Goal: Task Accomplishment & Management: Use online tool/utility

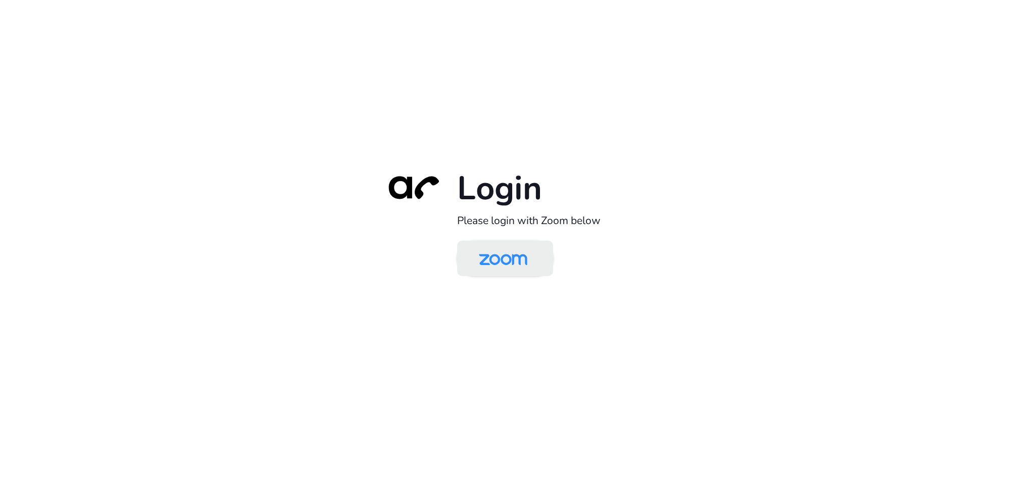
click at [519, 255] on img at bounding box center [503, 259] width 70 height 33
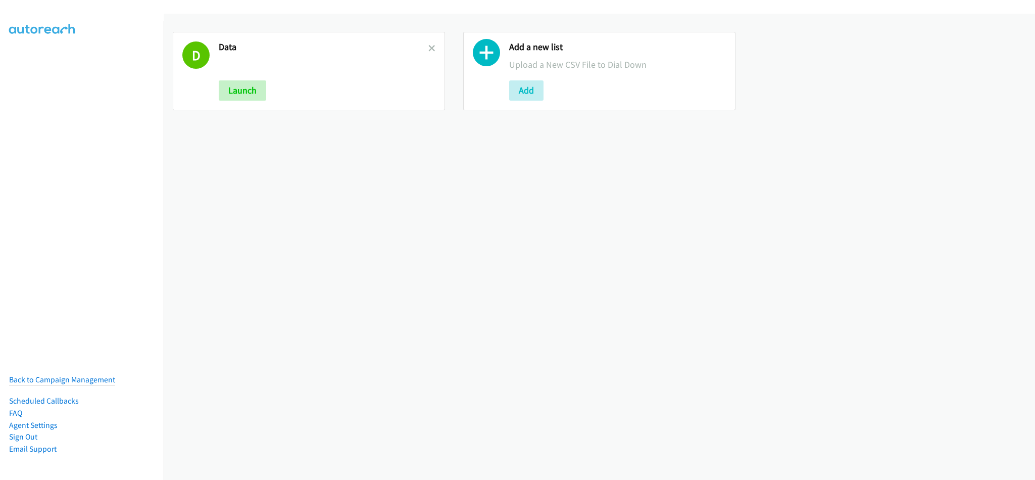
click at [488, 307] on div "D Data Launch Add a new list Upload a New CSV File to Dial Down Add" at bounding box center [600, 247] width 872 height 466
click at [738, 219] on div "D Data Launch Add a new list Upload a New CSV File to Dial Down Add" at bounding box center [600, 247] width 872 height 466
click at [433, 45] on div "D Data Launch" at bounding box center [309, 71] width 272 height 78
click at [428, 47] on icon at bounding box center [431, 48] width 7 height 7
click at [624, 229] on div "Add a new list Upload a New CSV File to Dial Down Add" at bounding box center [600, 247] width 872 height 466
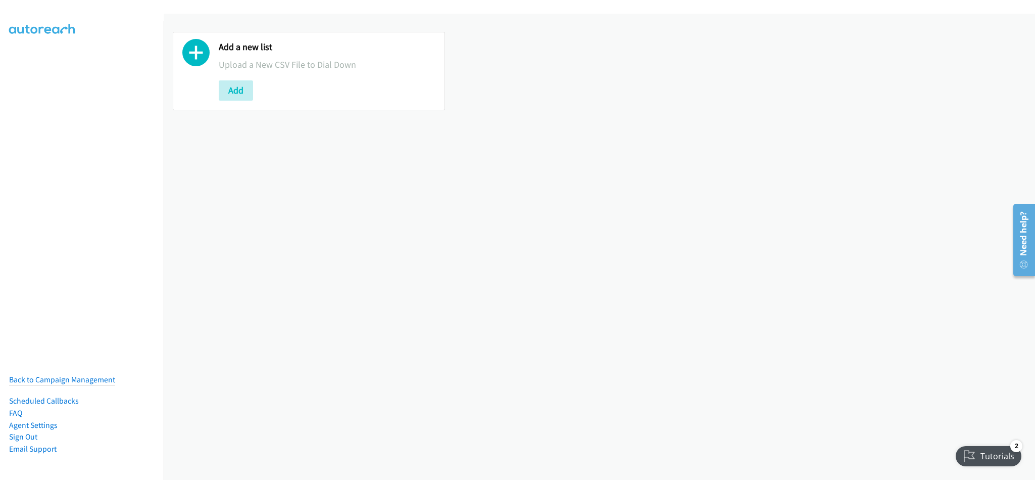
drag, startPoint x: 373, startPoint y: 270, endPoint x: 379, endPoint y: 229, distance: 41.3
click at [373, 270] on div "Add a new list Upload a New CSV File to Dial Down Add" at bounding box center [600, 247] width 872 height 466
click at [365, 314] on div "Add a new list Upload a New CSV File to Dial Down Add" at bounding box center [600, 247] width 872 height 466
click at [233, 95] on button "Add" at bounding box center [236, 90] width 34 height 20
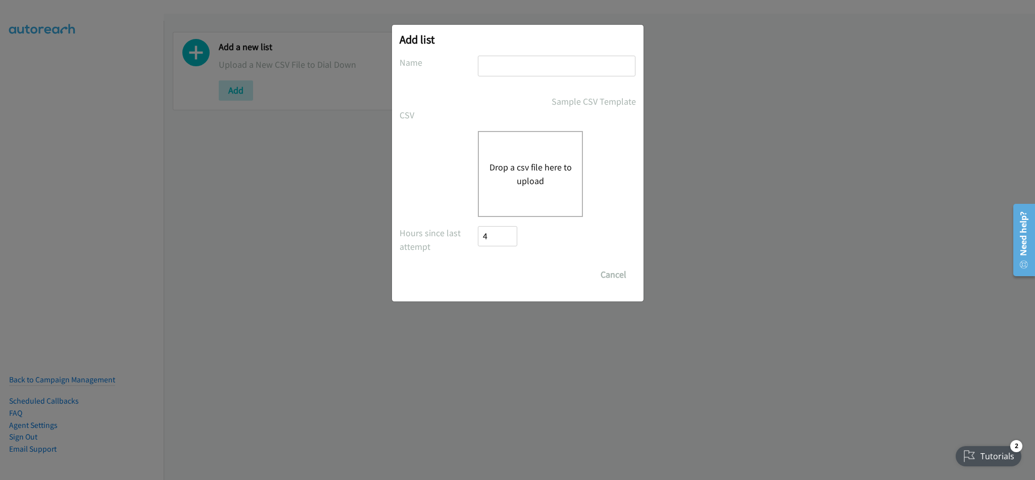
click at [539, 68] on input "text" at bounding box center [557, 66] width 158 height 21
click at [563, 70] on input "text" at bounding box center [557, 66] width 158 height 21
type input "DATA"
click at [528, 161] on button "Drop a csv file here to upload" at bounding box center [530, 173] width 83 height 27
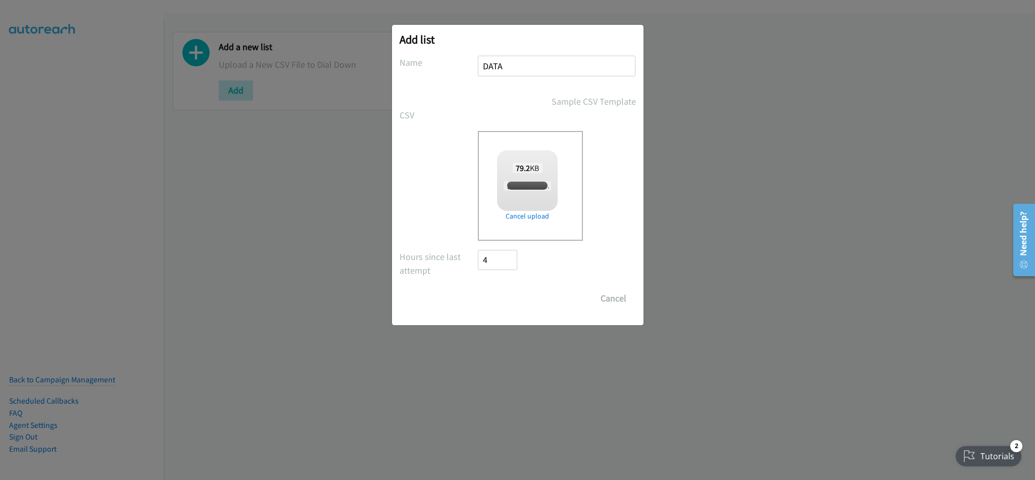
checkbox input "true"
click at [485, 294] on input "Save List" at bounding box center [505, 298] width 53 height 20
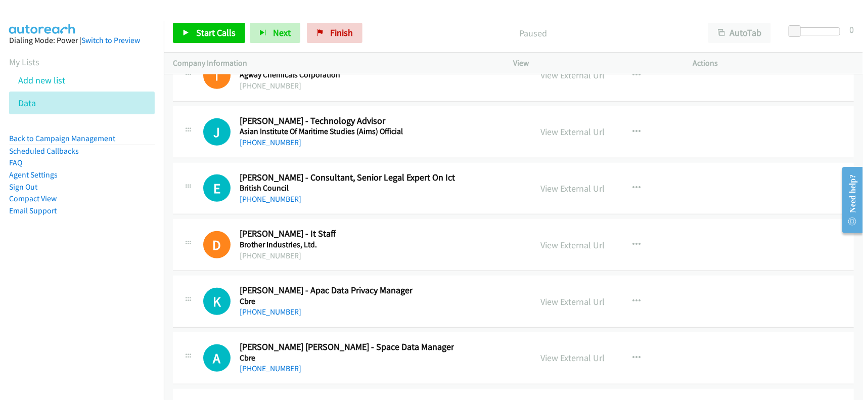
scroll to position [14022, 0]
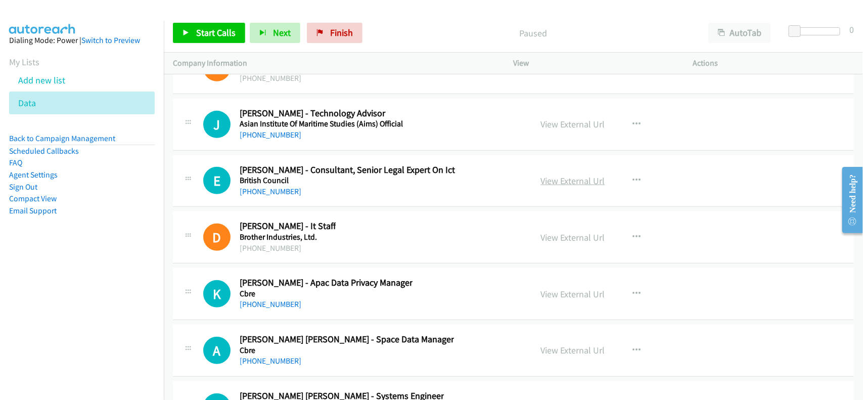
click at [582, 186] on link "View External Url" at bounding box center [573, 181] width 64 height 12
click at [304, 126] on div "J Callback Scheduled [PERSON_NAME] - Technology Advisor Asian Institute Of Mari…" at bounding box center [513, 125] width 681 height 52
click at [256, 139] on link "[PHONE_NUMBER]" at bounding box center [271, 135] width 62 height 10
click at [264, 196] on link "[PHONE_NUMBER]" at bounding box center [271, 191] width 62 height 10
click at [356, 198] on div "[PHONE_NUMBER]" at bounding box center [347, 191] width 215 height 12
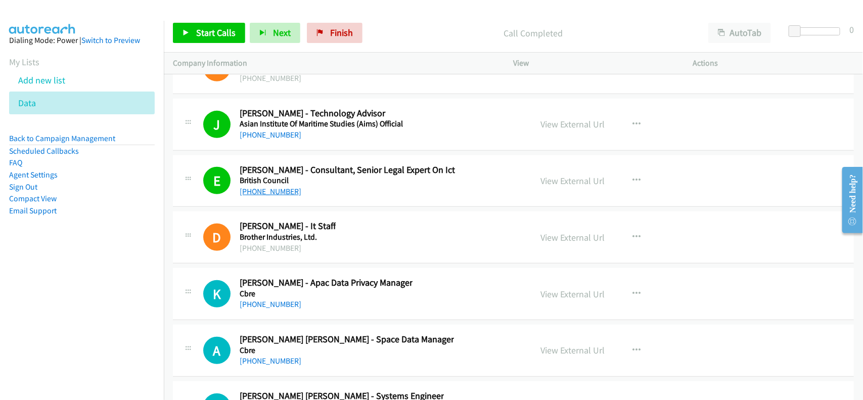
click at [265, 196] on link "[PHONE_NUMBER]" at bounding box center [271, 191] width 62 height 10
click at [367, 207] on div "E Callback Scheduled [PERSON_NAME] - Consultant, Senior Legal Expert On Ict Bri…" at bounding box center [513, 181] width 681 height 52
click at [542, 186] on link "View External Url" at bounding box center [573, 181] width 64 height 12
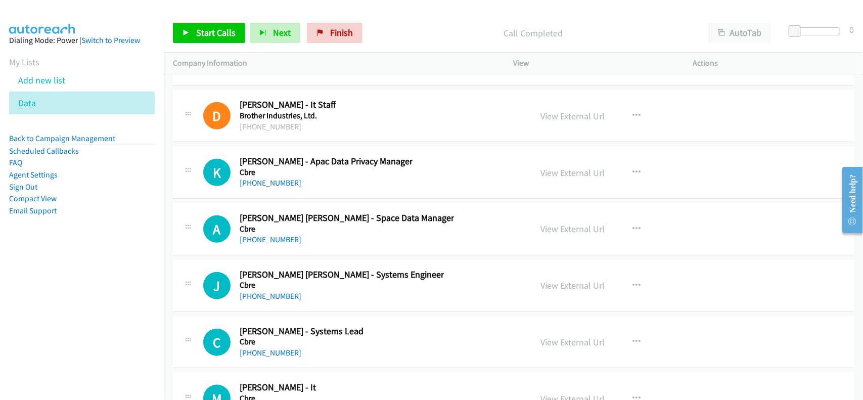
scroll to position [14149, 0]
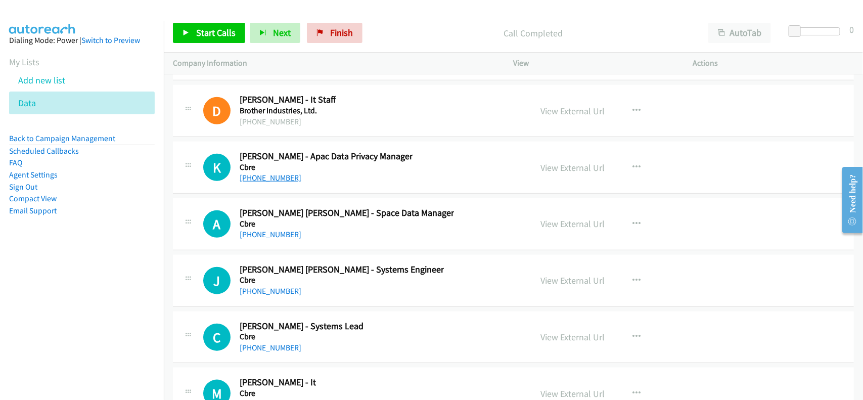
click at [264, 182] on link "[PHONE_NUMBER]" at bounding box center [271, 178] width 62 height 10
drag, startPoint x: 272, startPoint y: 256, endPoint x: 312, endPoint y: 255, distance: 40.4
click at [264, 239] on link "[PHONE_NUMBER]" at bounding box center [271, 234] width 62 height 10
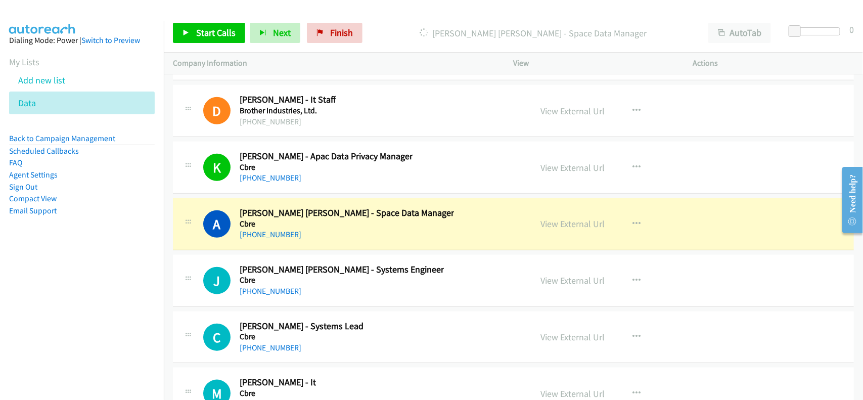
click at [327, 250] on div "A Callback Scheduled [PERSON_NAME] [PERSON_NAME] - Space Data Manager Cbre [GEO…" at bounding box center [513, 224] width 681 height 52
click at [544, 229] on link "View External Url" at bounding box center [573, 224] width 64 height 12
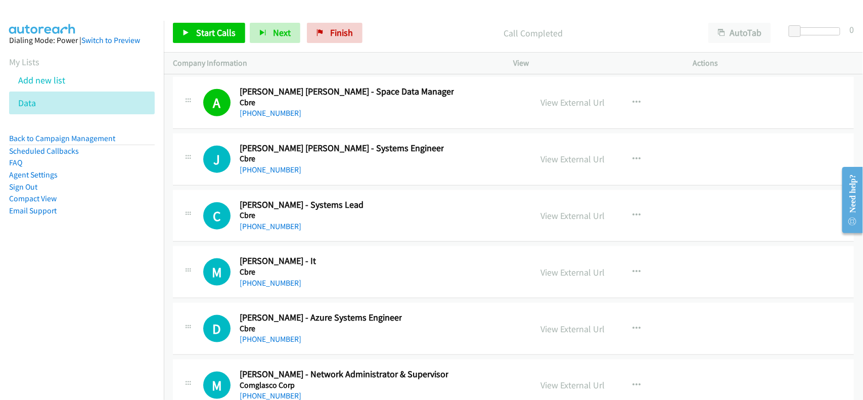
scroll to position [14275, 0]
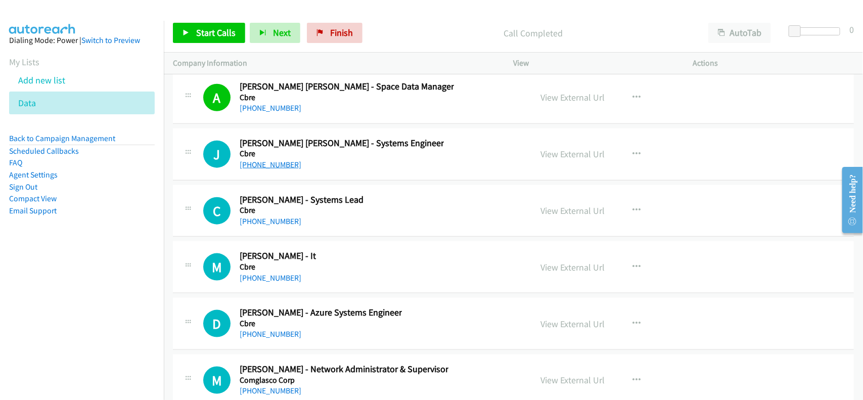
click at [282, 169] on link "[PHONE_NUMBER]" at bounding box center [271, 165] width 62 height 10
drag, startPoint x: 335, startPoint y: 248, endPoint x: 302, endPoint y: 240, distance: 33.7
click at [265, 226] on link "[PHONE_NUMBER]" at bounding box center [271, 221] width 62 height 10
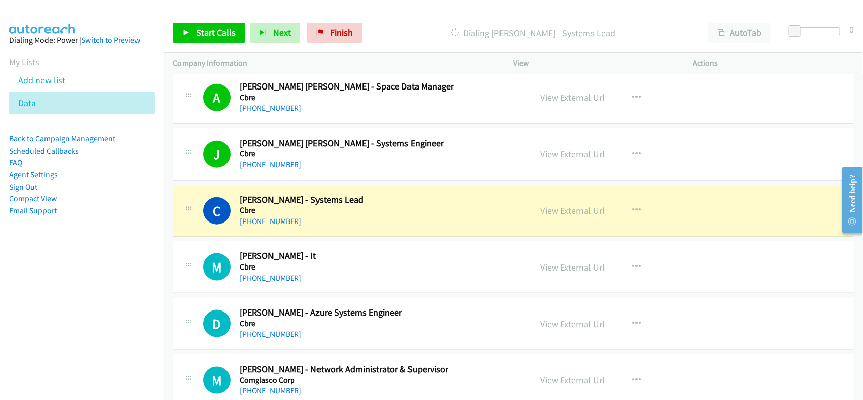
click at [342, 239] on td "C Callback Scheduled [PERSON_NAME] - Systems Lead Cbre [GEOGRAPHIC_DATA]/[GEOGR…" at bounding box center [513, 210] width 699 height 57
click at [567, 216] on link "View External Url" at bounding box center [573, 211] width 64 height 12
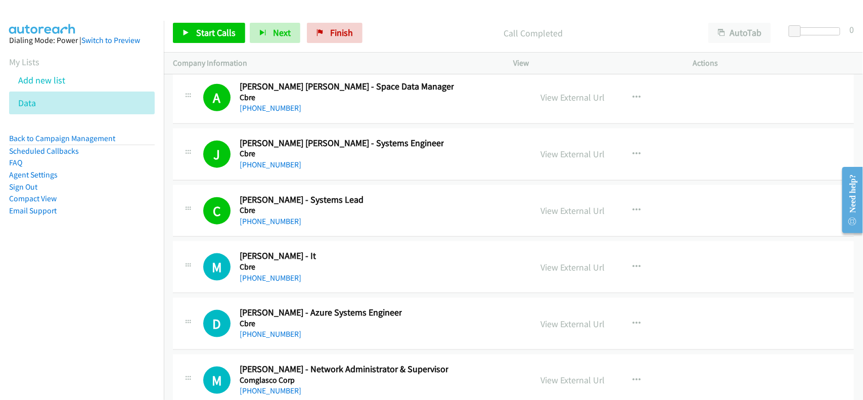
click at [261, 272] on h5 "Cbre" at bounding box center [278, 267] width 76 height 10
click at [259, 282] on link "[PHONE_NUMBER]" at bounding box center [271, 278] width 62 height 10
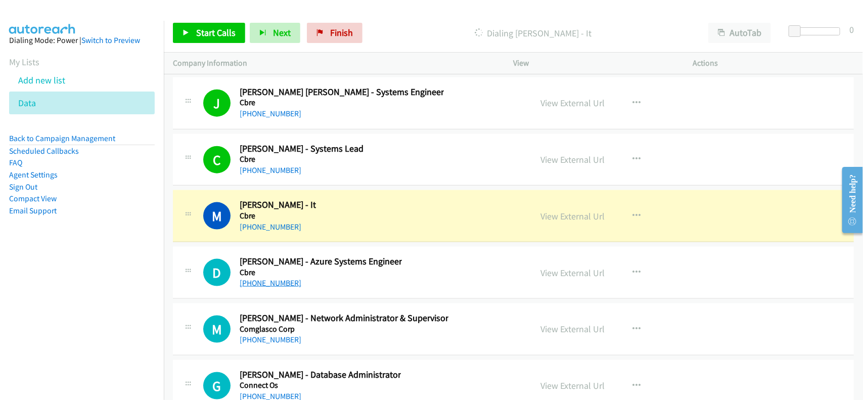
scroll to position [14401, 0]
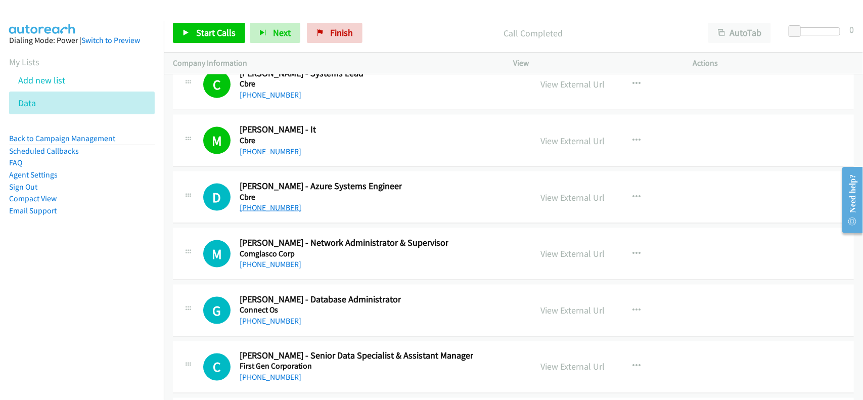
click at [279, 212] on link "[PHONE_NUMBER]" at bounding box center [271, 208] width 62 height 10
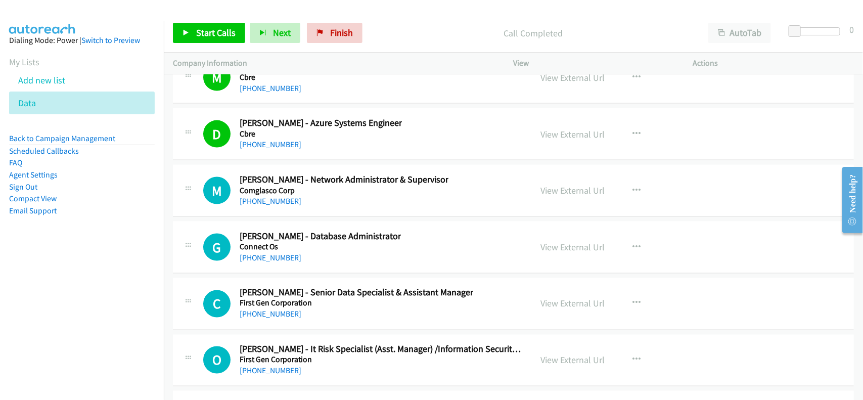
scroll to position [14528, 0]
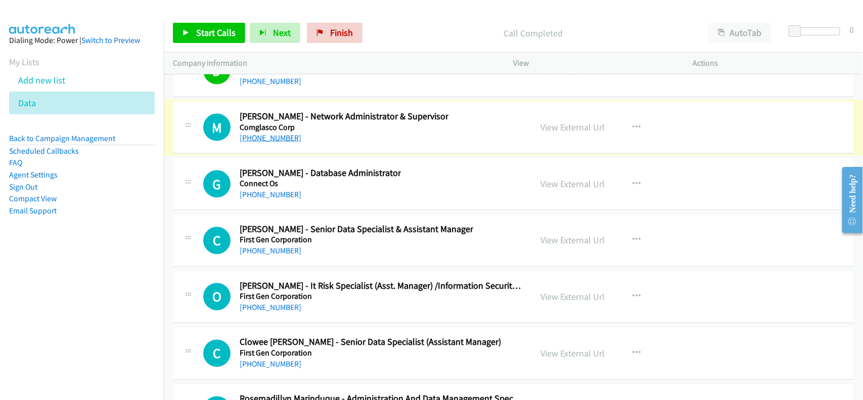
click at [278, 142] on link "[PHONE_NUMBER]" at bounding box center [271, 138] width 62 height 10
drag, startPoint x: 282, startPoint y: 216, endPoint x: 359, endPoint y: 216, distance: 76.8
click at [282, 199] on link "[PHONE_NUMBER]" at bounding box center [271, 194] width 62 height 10
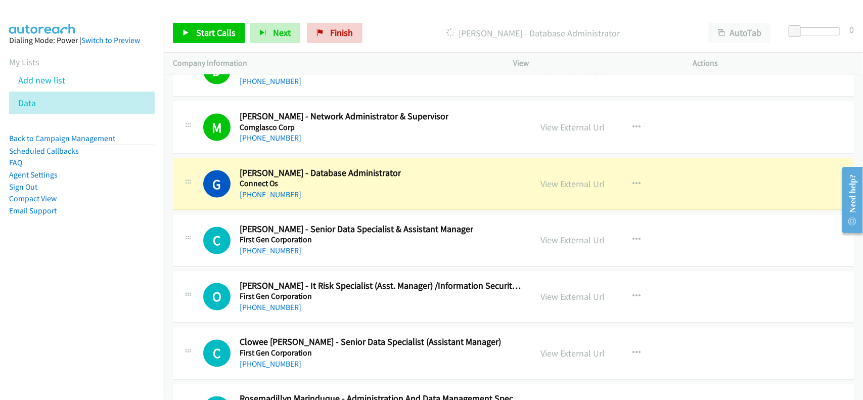
click at [364, 210] on div "G Callback Scheduled [PERSON_NAME] - Database Administrator Connect Os [GEOGRAP…" at bounding box center [513, 184] width 681 height 52
click at [574, 189] on link "View External Url" at bounding box center [573, 184] width 64 height 12
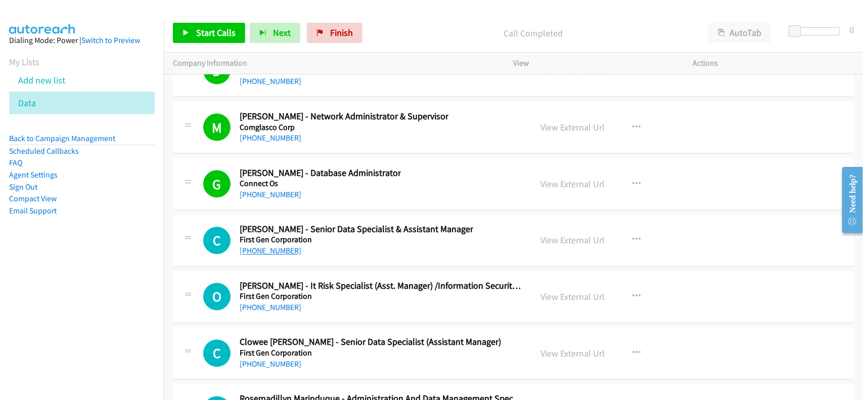
click at [291, 256] on link "[PHONE_NUMBER]" at bounding box center [271, 251] width 62 height 10
click at [263, 256] on link "[PHONE_NUMBER]" at bounding box center [271, 251] width 62 height 10
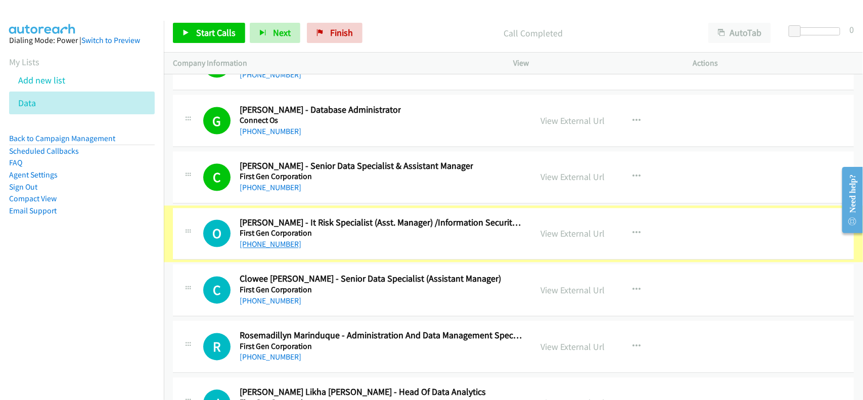
click at [279, 249] on link "[PHONE_NUMBER]" at bounding box center [271, 245] width 62 height 10
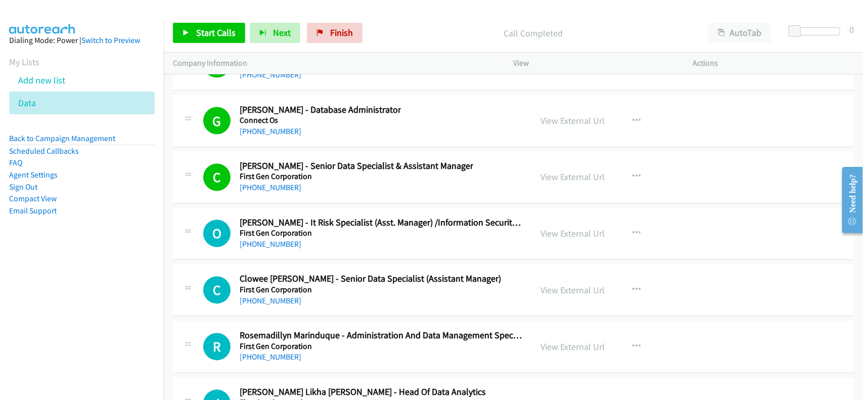
click at [338, 251] on div "[PHONE_NUMBER]" at bounding box center [381, 244] width 283 height 12
drag, startPoint x: 292, startPoint y: 324, endPoint x: 408, endPoint y: 324, distance: 116.2
click at [292, 306] on link "[PHONE_NUMBER]" at bounding box center [271, 301] width 62 height 10
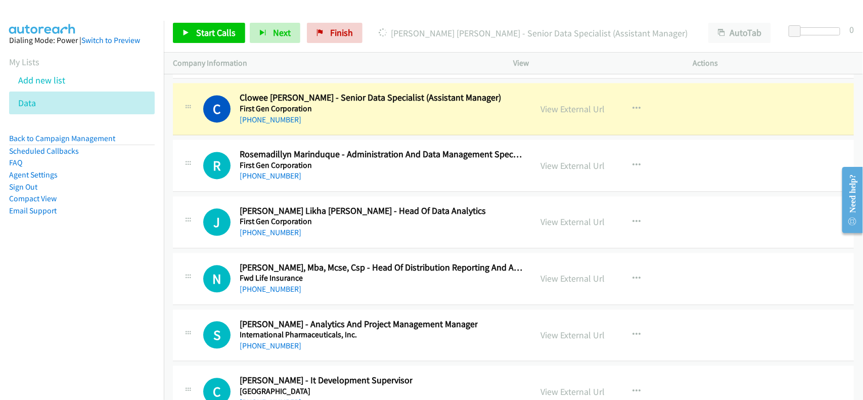
scroll to position [14780, 0]
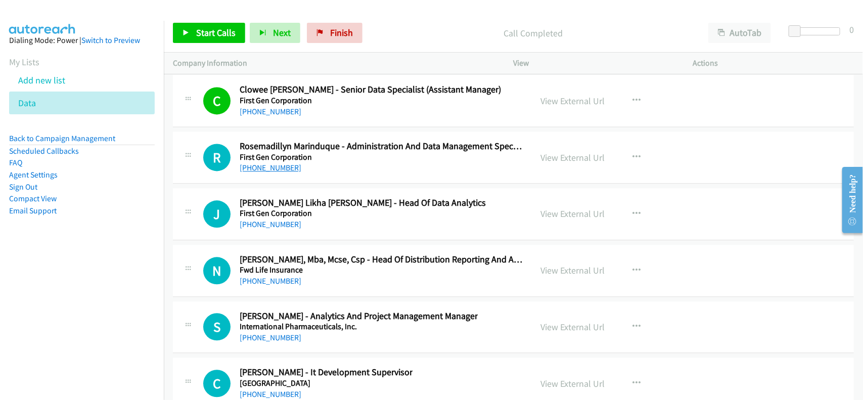
click at [279, 172] on link "[PHONE_NUMBER]" at bounding box center [271, 168] width 62 height 10
click at [283, 229] on link "[PHONE_NUMBER]" at bounding box center [271, 224] width 62 height 10
click at [256, 275] on h5 "Fwd Life Insurance" at bounding box center [381, 270] width 283 height 10
click at [258, 285] on link "[PHONE_NUMBER]" at bounding box center [271, 281] width 62 height 10
click at [327, 287] on div "[PHONE_NUMBER]" at bounding box center [381, 281] width 283 height 12
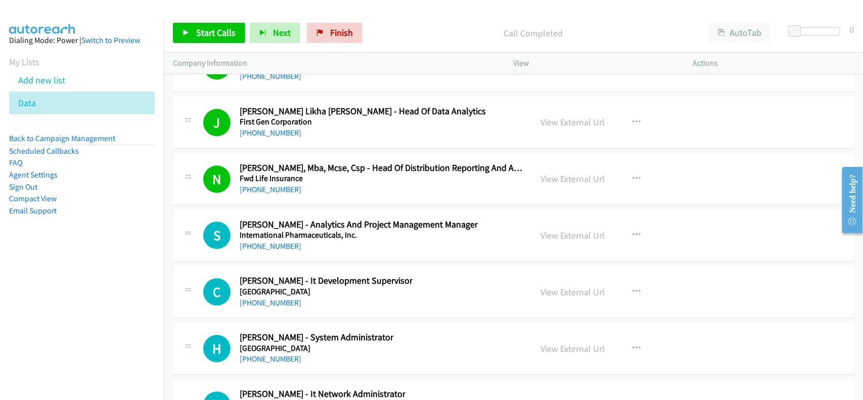
scroll to position [14907, 0]
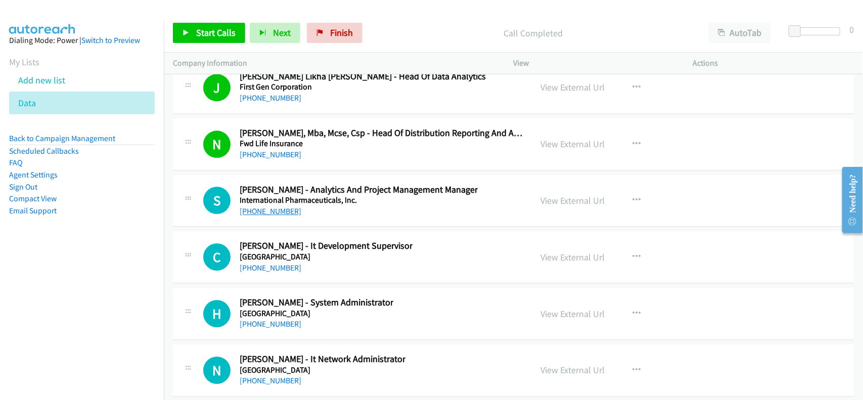
click at [277, 216] on link "[PHONE_NUMBER]" at bounding box center [271, 211] width 62 height 10
drag, startPoint x: 284, startPoint y: 292, endPoint x: 397, endPoint y: 291, distance: 112.2
click at [284, 272] on link "[PHONE_NUMBER]" at bounding box center [271, 268] width 62 height 10
click at [266, 328] on link "[PHONE_NUMBER]" at bounding box center [271, 324] width 62 height 10
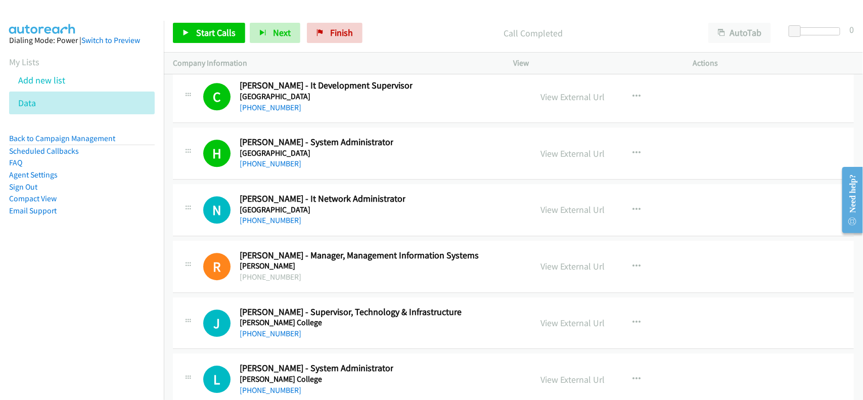
scroll to position [15096, 0]
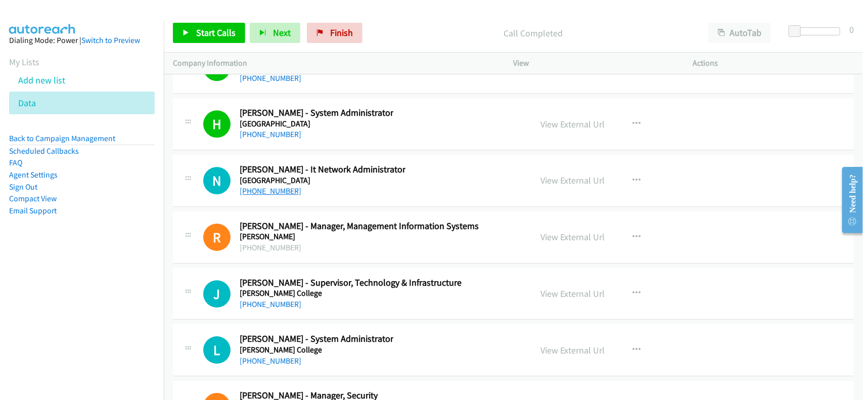
click at [276, 196] on link "[PHONE_NUMBER]" at bounding box center [271, 191] width 62 height 10
drag, startPoint x: 282, startPoint y: 329, endPoint x: 431, endPoint y: 364, distance: 153.0
click at [282, 309] on link "[PHONE_NUMBER]" at bounding box center [271, 304] width 62 height 10
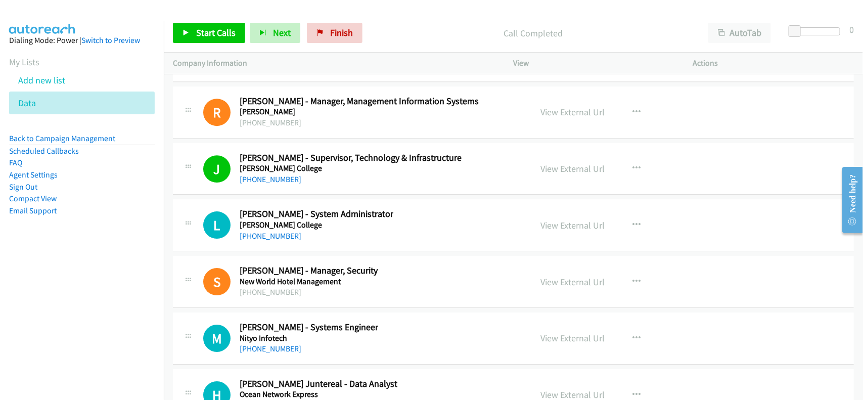
scroll to position [15222, 0]
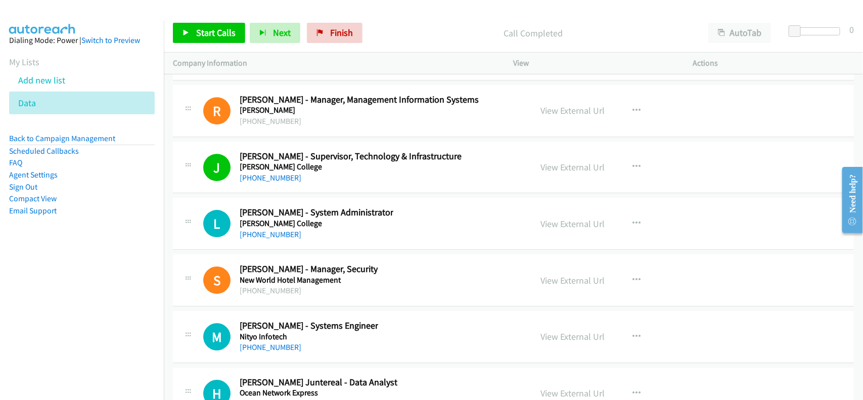
drag, startPoint x: 256, startPoint y: 260, endPoint x: 442, endPoint y: 258, distance: 186.5
click at [283, 239] on link "[PHONE_NUMBER]" at bounding box center [271, 234] width 62 height 10
click at [286, 352] on link "[PHONE_NUMBER]" at bounding box center [271, 347] width 62 height 10
click at [288, 352] on link "[PHONE_NUMBER]" at bounding box center [271, 347] width 62 height 10
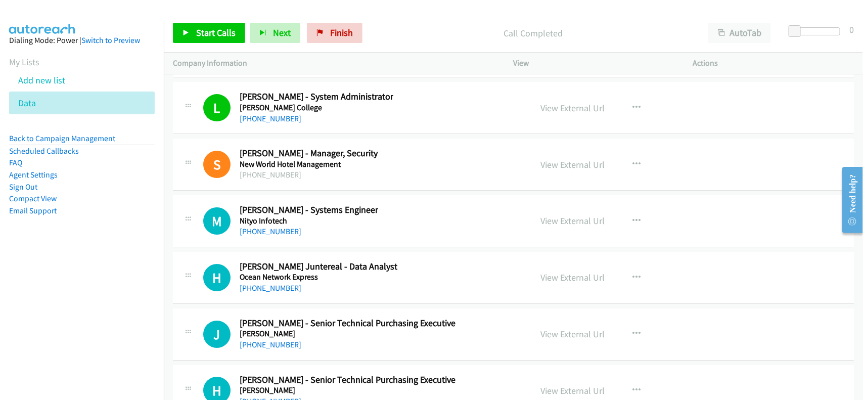
scroll to position [15349, 0]
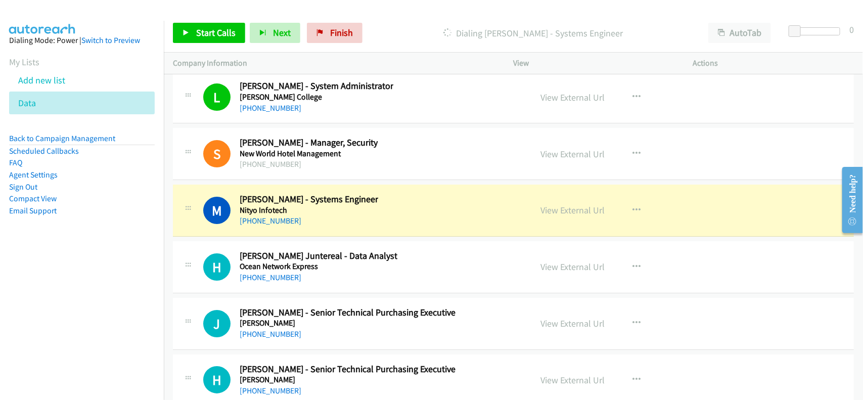
click at [284, 271] on h5 "Ocean Network Express" at bounding box center [319, 266] width 158 height 10
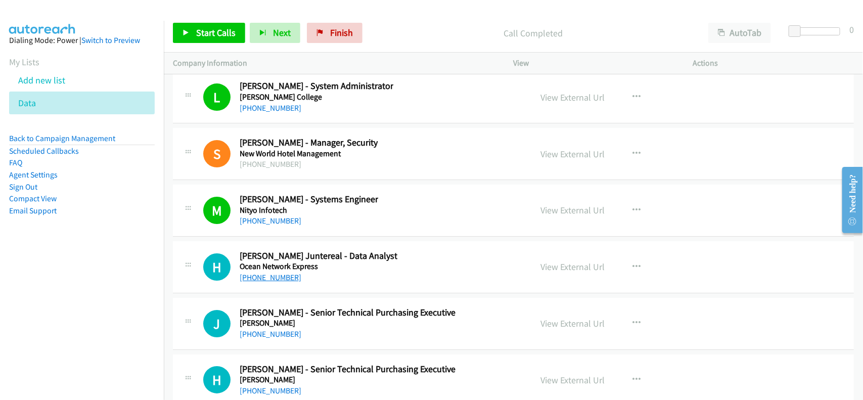
click at [282, 282] on link "[PHONE_NUMBER]" at bounding box center [271, 277] width 62 height 10
drag, startPoint x: 270, startPoint y: 359, endPoint x: 439, endPoint y: 354, distance: 168.3
click at [270, 339] on link "[PHONE_NUMBER]" at bounding box center [271, 334] width 62 height 10
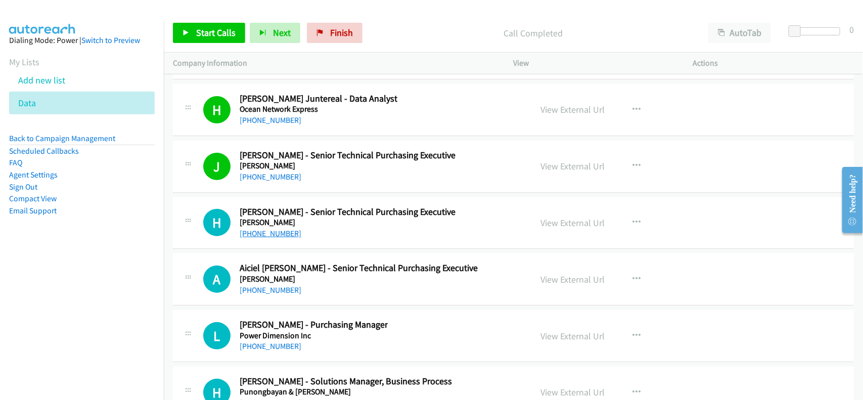
scroll to position [15538, 0]
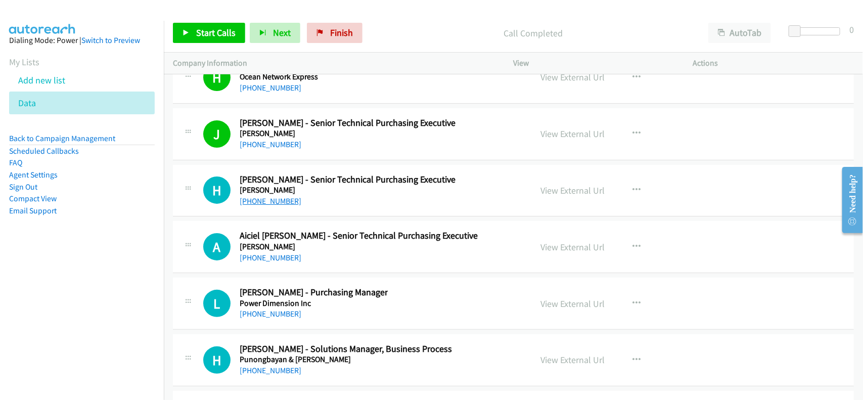
click at [250, 206] on link "[PHONE_NUMBER]" at bounding box center [271, 201] width 62 height 10
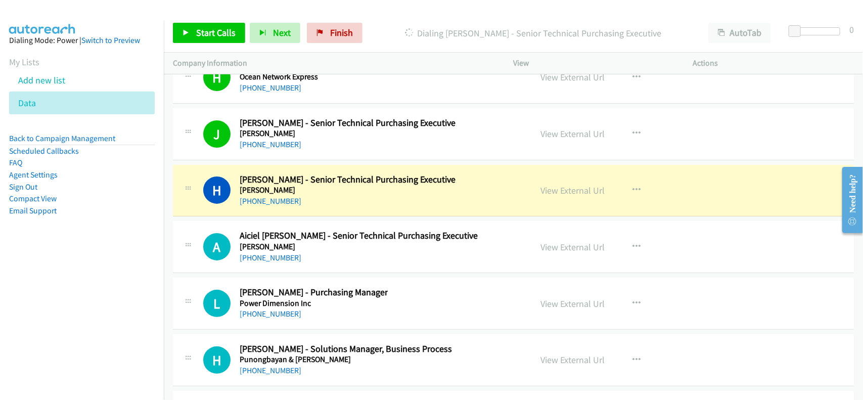
drag, startPoint x: 337, startPoint y: 221, endPoint x: 347, endPoint y: 219, distance: 10.8
click at [337, 207] on div "[PHONE_NUMBER]" at bounding box center [348, 201] width 216 height 12
click at [552, 196] on link "View External Url" at bounding box center [573, 190] width 64 height 12
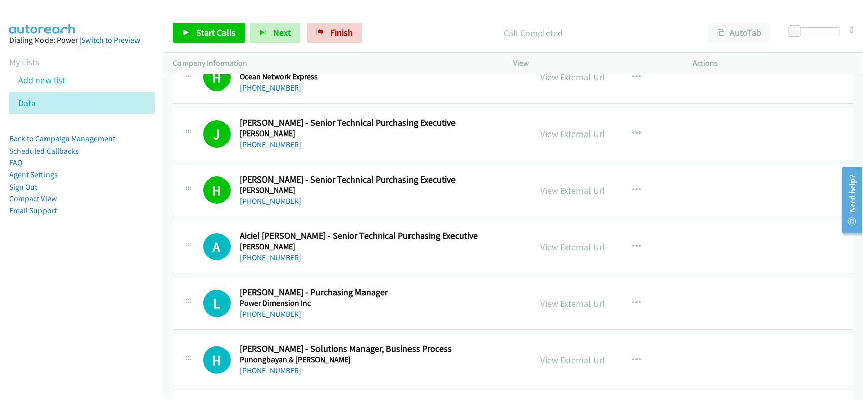
drag, startPoint x: 273, startPoint y: 278, endPoint x: 324, endPoint y: 274, distance: 50.7
click at [283, 262] on link "[PHONE_NUMBER]" at bounding box center [271, 258] width 62 height 10
drag, startPoint x: 286, startPoint y: 342, endPoint x: 299, endPoint y: 337, distance: 13.6
click at [286, 318] on link "[PHONE_NUMBER]" at bounding box center [271, 314] width 62 height 10
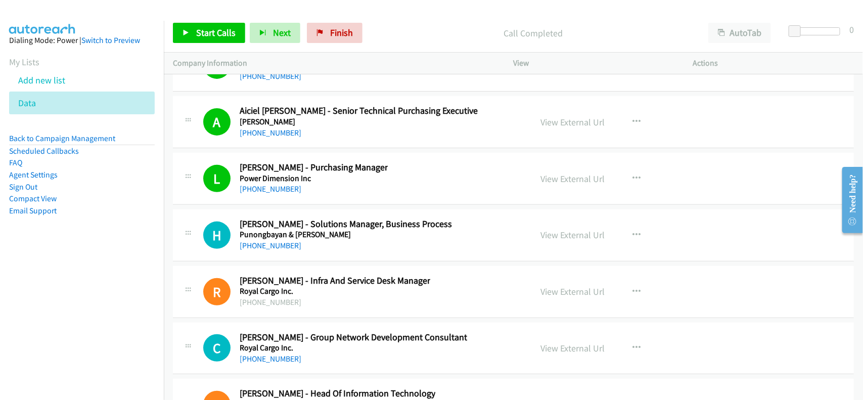
scroll to position [15664, 0]
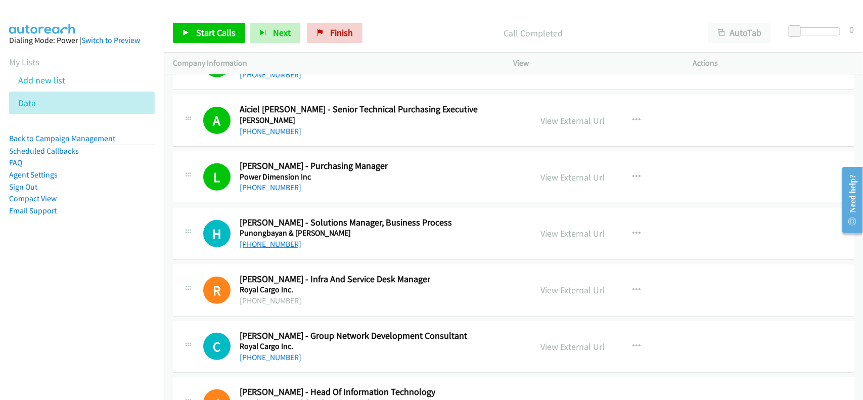
drag, startPoint x: 263, startPoint y: 267, endPoint x: 269, endPoint y: 266, distance: 6.1
click at [263, 249] on link "[PHONE_NUMBER]" at bounding box center [271, 244] width 62 height 10
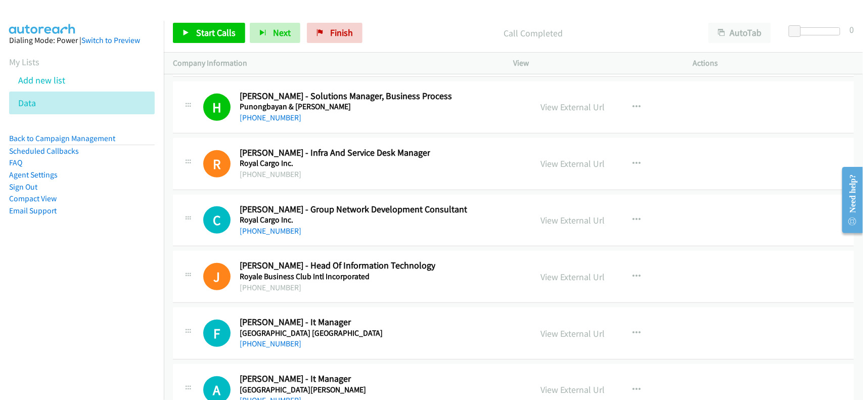
click at [255, 225] on h5 "Royal Cargo Inc." at bounding box center [353, 220] width 227 height 10
click at [258, 235] on link "[PHONE_NUMBER]" at bounding box center [271, 231] width 62 height 10
click at [331, 237] on div "[PHONE_NUMBER]" at bounding box center [353, 231] width 227 height 12
click at [292, 237] on div "[PHONE_NUMBER]" at bounding box center [353, 231] width 227 height 12
click at [290, 235] on link "[PHONE_NUMBER]" at bounding box center [271, 231] width 62 height 10
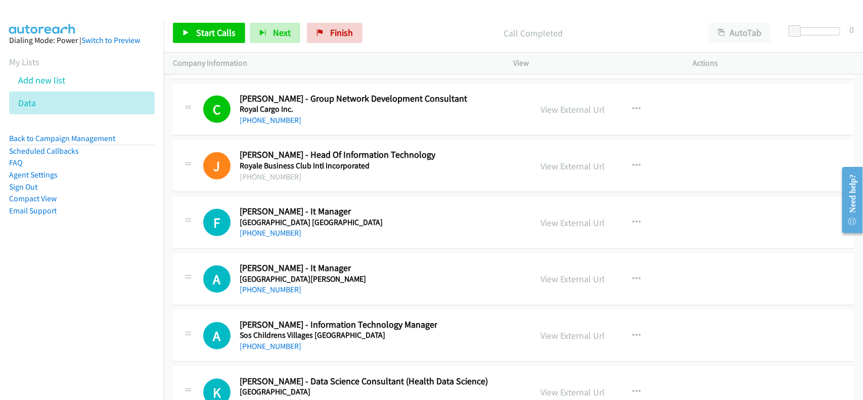
scroll to position [15917, 0]
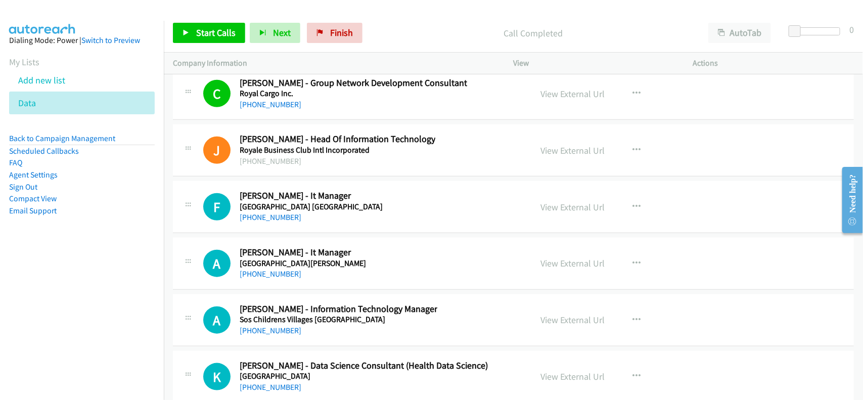
drag, startPoint x: 267, startPoint y: 242, endPoint x: 664, endPoint y: 337, distance: 408.9
click at [274, 222] on link "[PHONE_NUMBER]" at bounding box center [271, 217] width 62 height 10
click at [263, 280] on div "[PHONE_NUMBER]" at bounding box center [303, 274] width 126 height 12
click at [289, 278] on link "[PHONE_NUMBER]" at bounding box center [271, 274] width 62 height 10
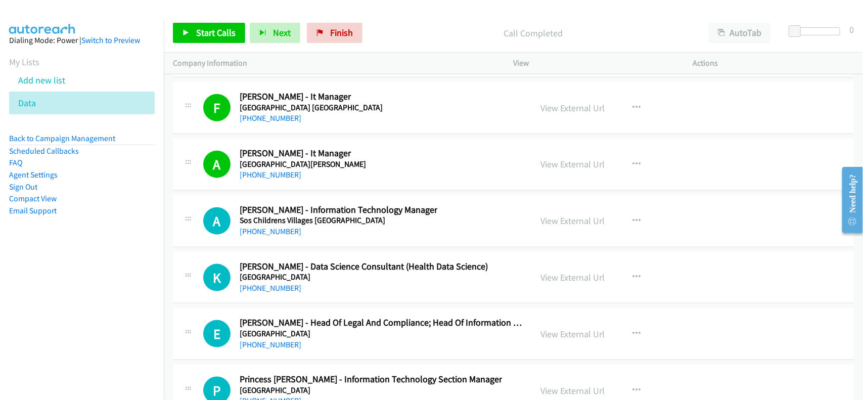
scroll to position [16043, 0]
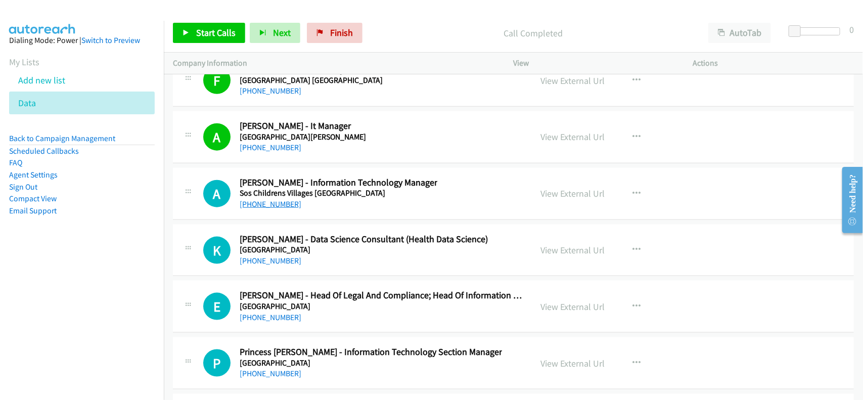
click at [278, 209] on link "[PHONE_NUMBER]" at bounding box center [271, 204] width 62 height 10
drag, startPoint x: 257, startPoint y: 283, endPoint x: 284, endPoint y: 280, distance: 27.4
click at [257, 265] on link "[PHONE_NUMBER]" at bounding box center [271, 261] width 62 height 10
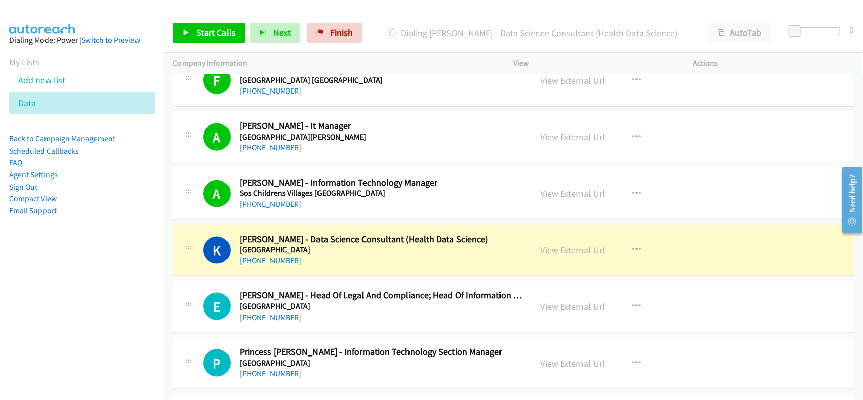
scroll to position [16107, 0]
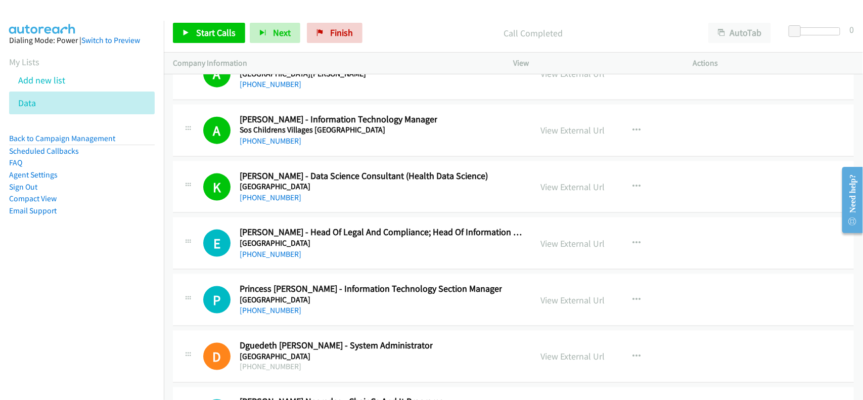
click at [264, 260] on div "[PHONE_NUMBER]" at bounding box center [381, 254] width 283 height 12
click at [268, 259] on link "[PHONE_NUMBER]" at bounding box center [271, 254] width 62 height 10
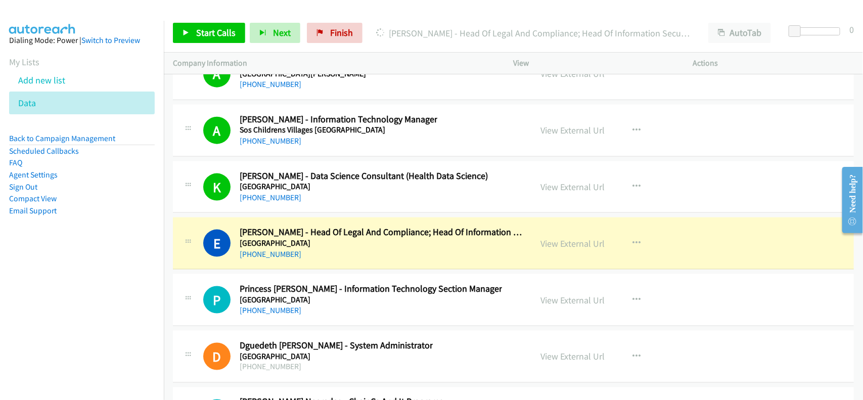
drag, startPoint x: 340, startPoint y: 276, endPoint x: 356, endPoint y: 272, distance: 16.8
click at [340, 260] on div "[PHONE_NUMBER]" at bounding box center [381, 254] width 283 height 12
click at [546, 249] on link "View External Url" at bounding box center [573, 243] width 64 height 12
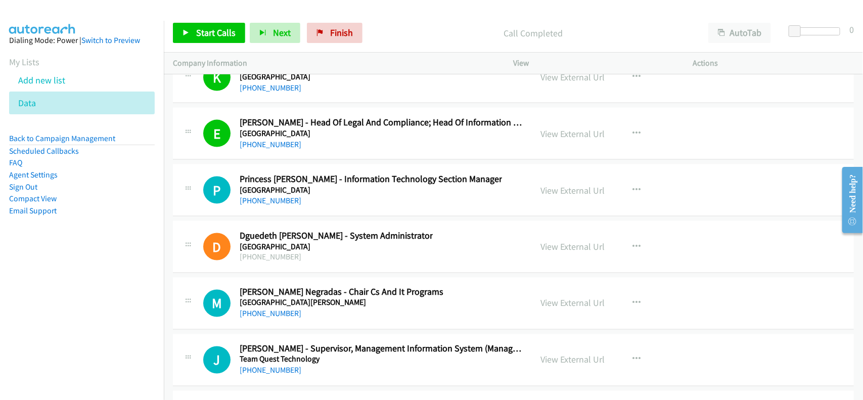
scroll to position [16233, 0]
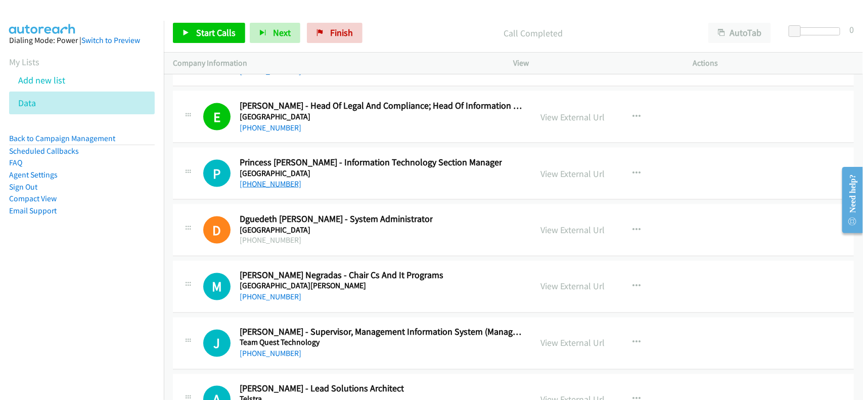
click at [286, 188] on link "[PHONE_NUMBER]" at bounding box center [271, 184] width 62 height 10
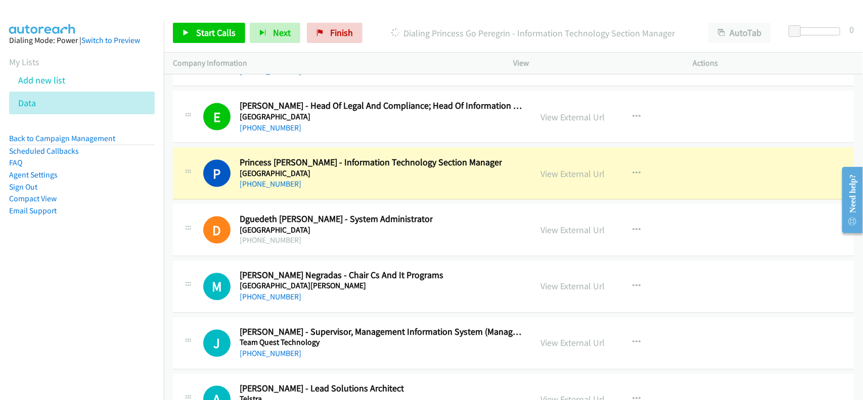
click at [355, 178] on h5 "[GEOGRAPHIC_DATA]" at bounding box center [371, 173] width 262 height 10
click at [561, 179] on link "View External Url" at bounding box center [573, 174] width 64 height 12
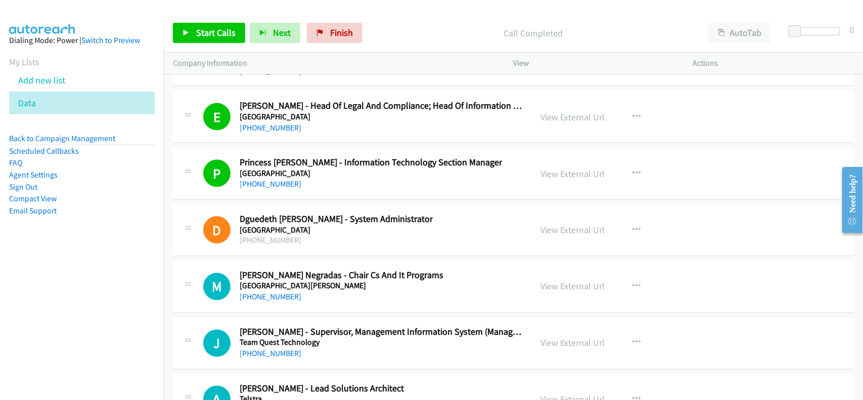
drag, startPoint x: 271, startPoint y: 324, endPoint x: 337, endPoint y: 316, distance: 66.2
click at [271, 302] on link "[PHONE_NUMBER]" at bounding box center [271, 297] width 62 height 10
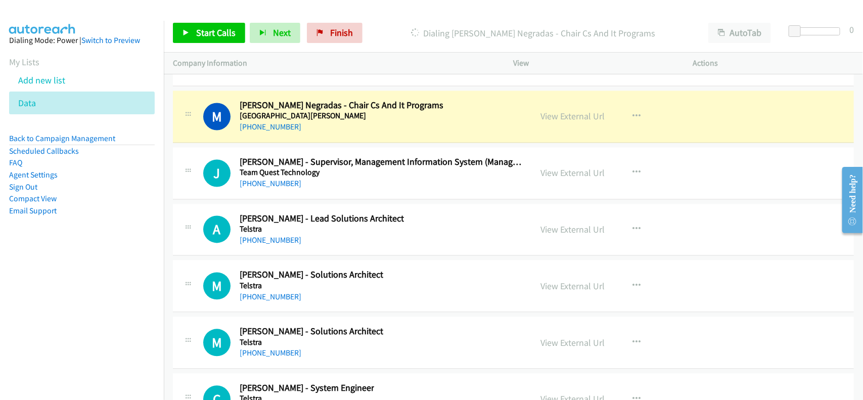
scroll to position [16422, 0]
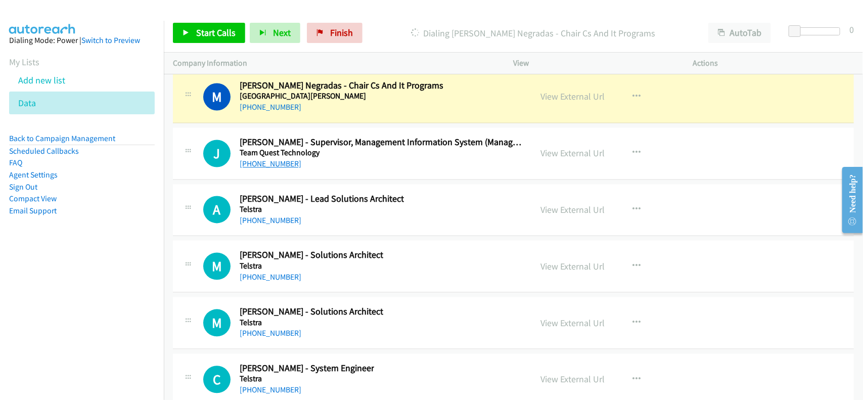
click at [274, 169] on link "[PHONE_NUMBER]" at bounding box center [271, 164] width 62 height 10
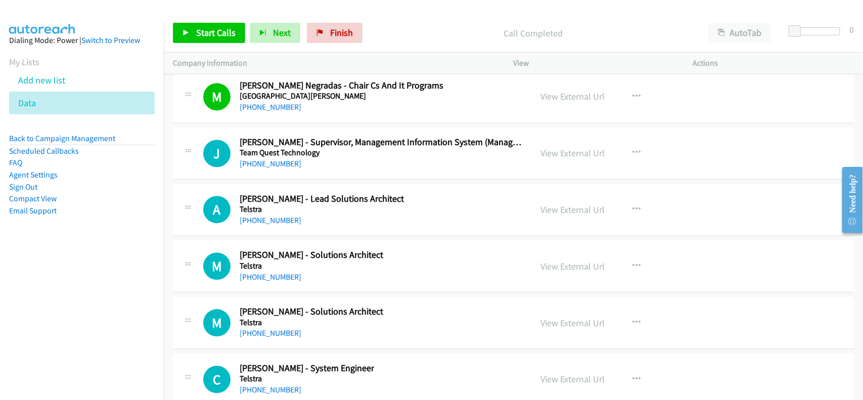
click at [356, 11] on div at bounding box center [426, 19] width 853 height 39
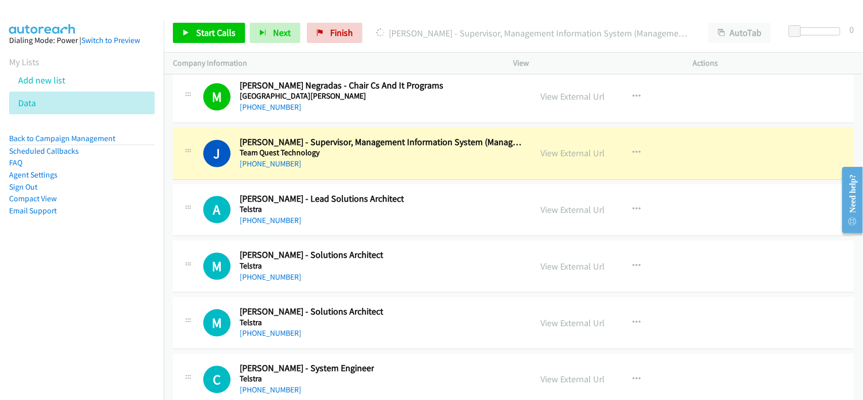
click at [344, 158] on h5 "Team Quest Technology" at bounding box center [381, 153] width 283 height 10
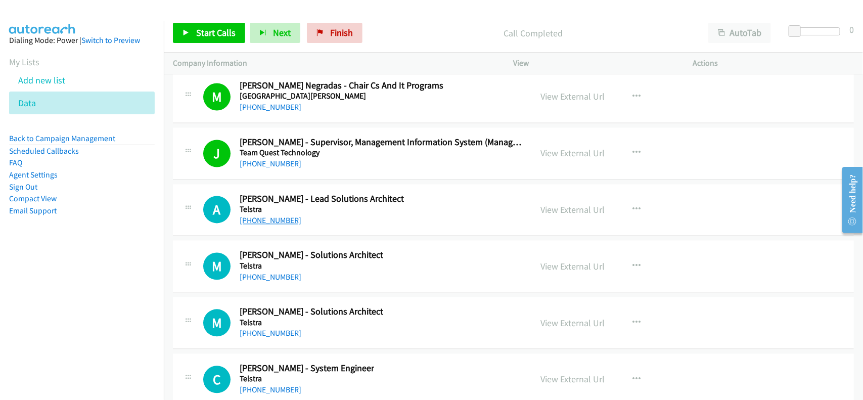
drag, startPoint x: 266, startPoint y: 244, endPoint x: 271, endPoint y: 244, distance: 5.1
click at [266, 225] on link "[PHONE_NUMBER]" at bounding box center [271, 221] width 62 height 10
drag, startPoint x: 366, startPoint y: 28, endPoint x: 414, endPoint y: 4, distance: 53.8
click at [367, 28] on div "Call Completed" at bounding box center [533, 33] width 332 height 20
click at [356, 215] on h5 "Telstra" at bounding box center [322, 210] width 164 height 10
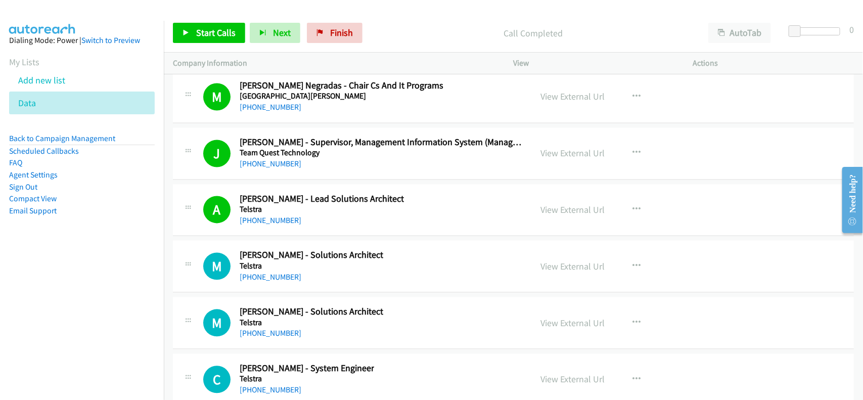
click at [271, 225] on link "[PHONE_NUMBER]" at bounding box center [271, 221] width 62 height 10
drag, startPoint x: 272, startPoint y: 244, endPoint x: 329, endPoint y: 241, distance: 57.2
click at [272, 225] on link "[PHONE_NUMBER]" at bounding box center [271, 221] width 62 height 10
click at [564, 216] on link "View External Url" at bounding box center [573, 210] width 64 height 12
click at [276, 282] on link "[PHONE_NUMBER]" at bounding box center [271, 277] width 62 height 10
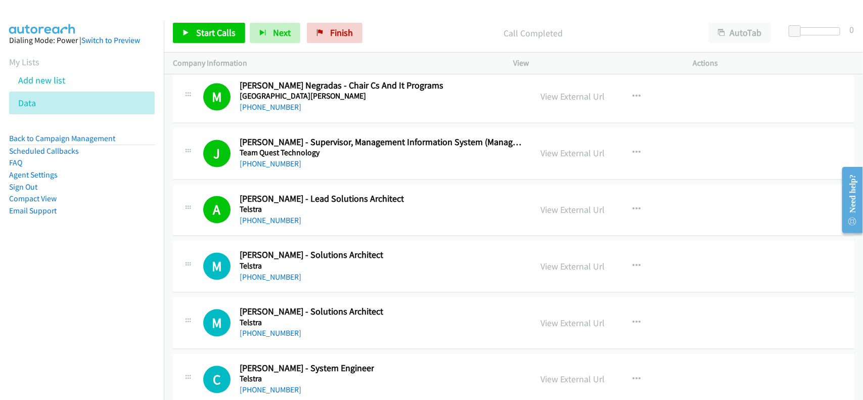
click at [127, 279] on nav "Dialing Mode: Power | Switch to Preview My Lists Add new list Data Back to Camp…" at bounding box center [82, 221] width 164 height 400
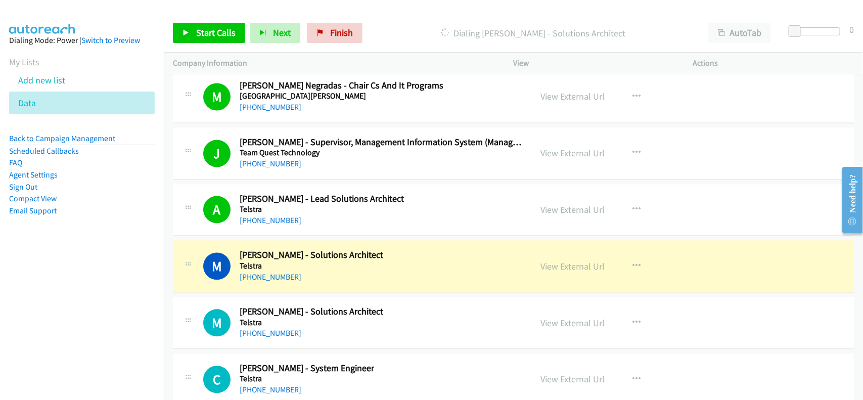
drag, startPoint x: 337, startPoint y: 308, endPoint x: 448, endPoint y: 308, distance: 110.7
click at [337, 283] on div "[PHONE_NUMBER]" at bounding box center [312, 277] width 144 height 12
click at [563, 272] on link "View External Url" at bounding box center [573, 267] width 64 height 12
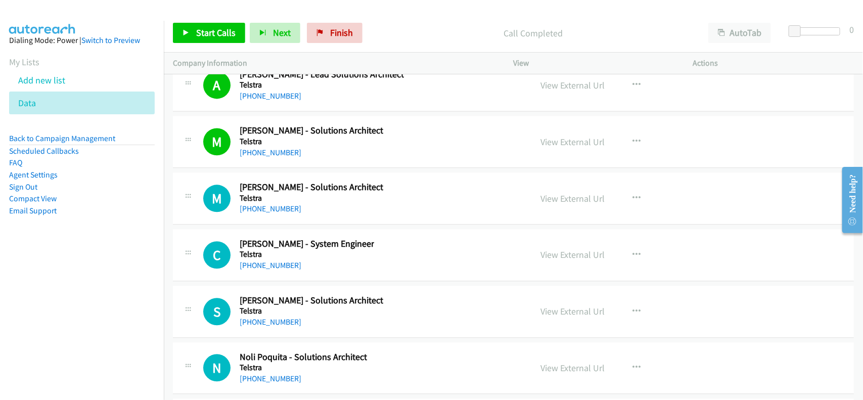
scroll to position [16549, 0]
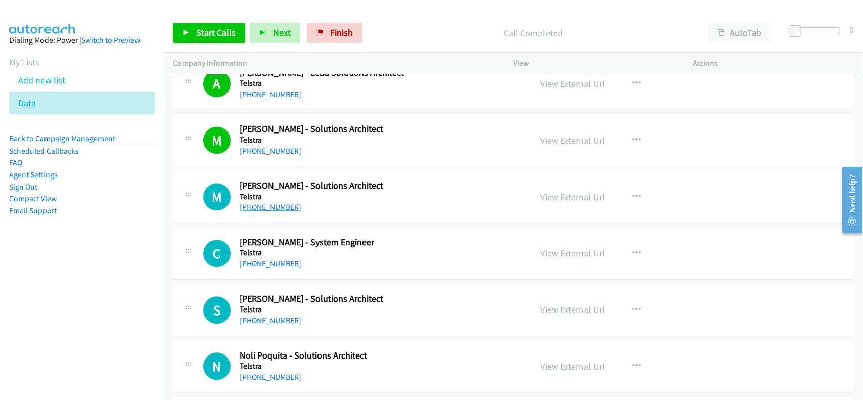
click at [272, 212] on link "[PHONE_NUMBER]" at bounding box center [271, 207] width 62 height 10
click at [127, 272] on nav "Dialing Mode: Power | Switch to Preview My Lists Add new list Data Back to Camp…" at bounding box center [82, 221] width 164 height 400
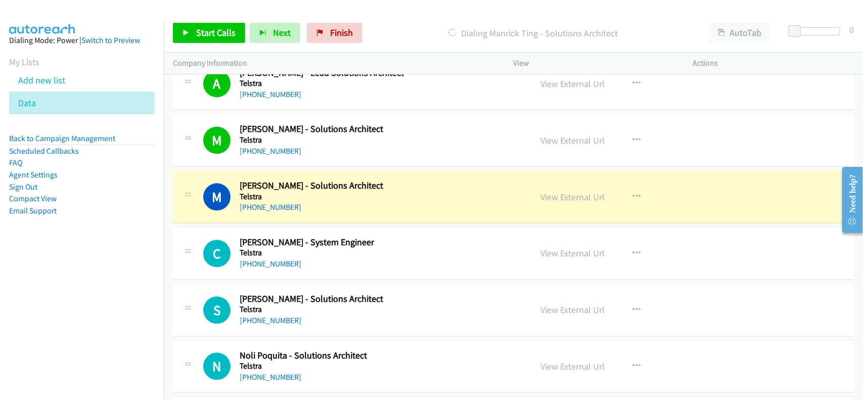
drag, startPoint x: 341, startPoint y: 231, endPoint x: 423, endPoint y: 224, distance: 82.7
click at [341, 213] on div "[PHONE_NUMBER]" at bounding box center [312, 207] width 144 height 12
click at [556, 203] on link "View External Url" at bounding box center [573, 197] width 64 height 12
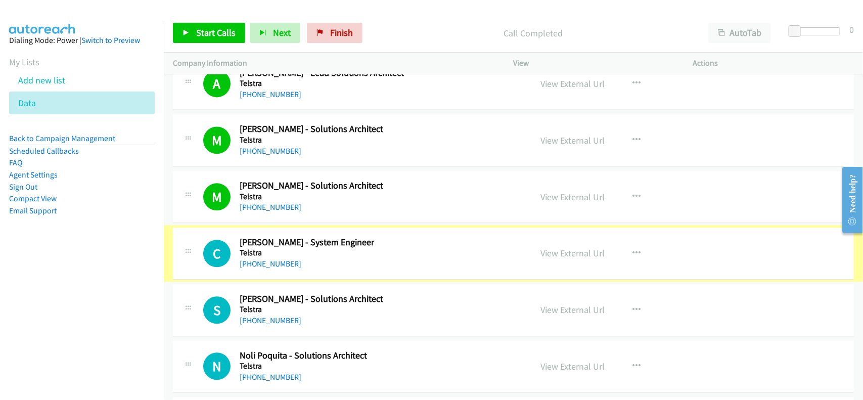
click at [256, 268] on link "[PHONE_NUMBER]" at bounding box center [271, 264] width 62 height 10
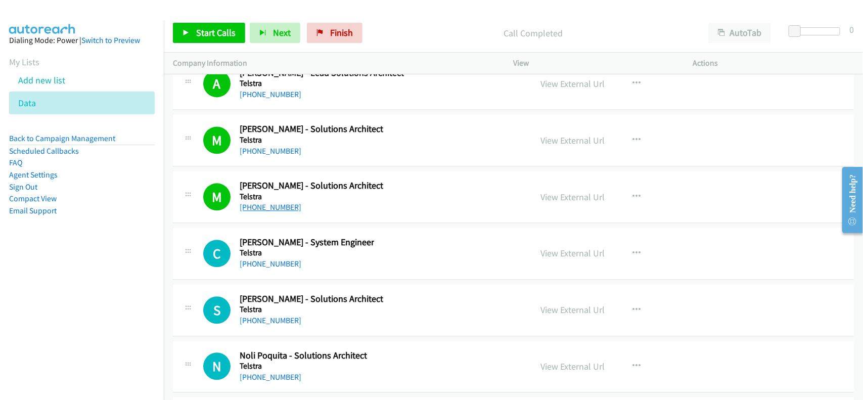
scroll to position [16675, 0]
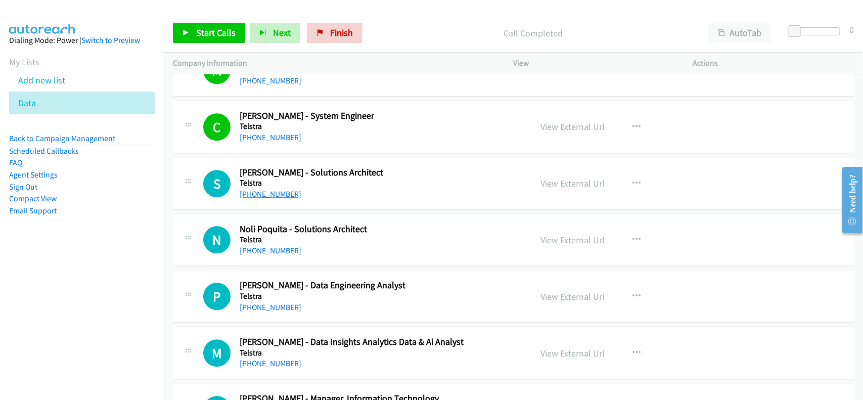
click at [259, 199] on link "[PHONE_NUMBER]" at bounding box center [271, 194] width 62 height 10
click at [284, 255] on link "[PHONE_NUMBER]" at bounding box center [271, 251] width 62 height 10
click at [288, 312] on link "[PHONE_NUMBER]" at bounding box center [271, 307] width 62 height 10
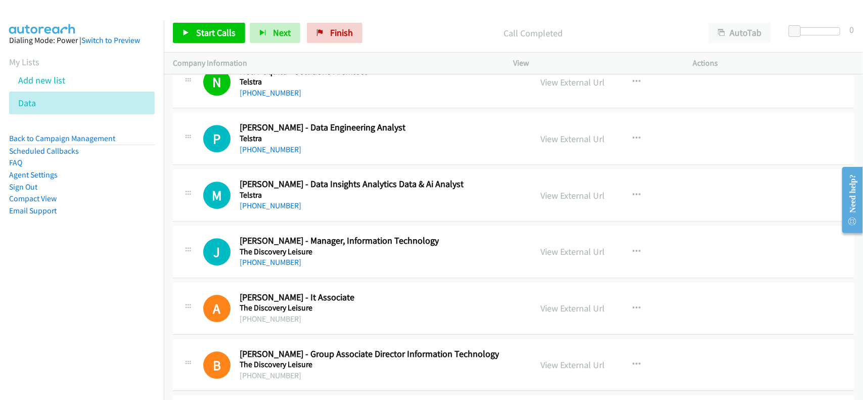
scroll to position [16865, 0]
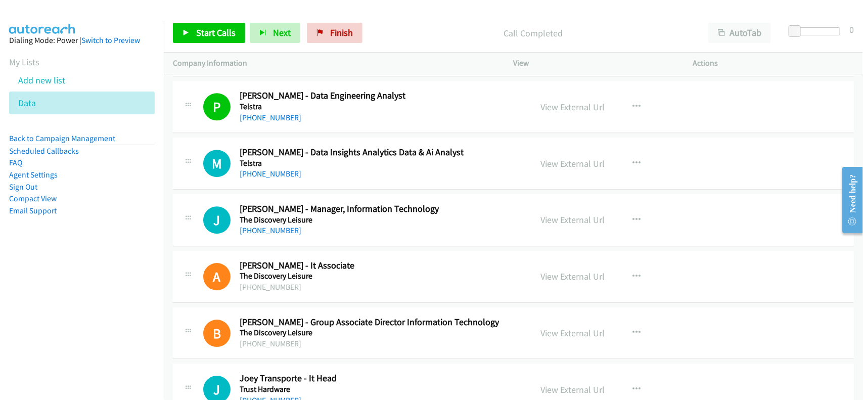
drag, startPoint x: 284, startPoint y: 145, endPoint x: 336, endPoint y: 146, distance: 51.5
click at [284, 122] on link "[PHONE_NUMBER]" at bounding box center [271, 118] width 62 height 10
drag, startPoint x: 281, startPoint y: 198, endPoint x: 321, endPoint y: 197, distance: 39.9
click at [281, 178] on link "[PHONE_NUMBER]" at bounding box center [271, 174] width 62 height 10
click at [269, 235] on link "[PHONE_NUMBER]" at bounding box center [271, 230] width 62 height 10
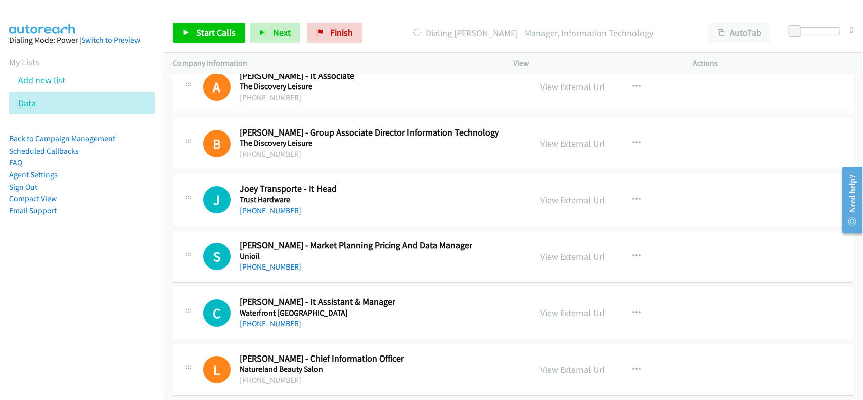
scroll to position [16991, 0]
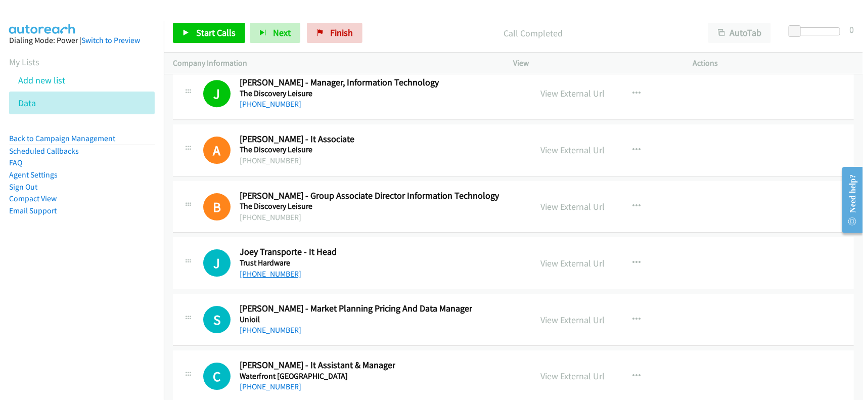
click at [286, 278] on link "[PHONE_NUMBER]" at bounding box center [271, 274] width 62 height 10
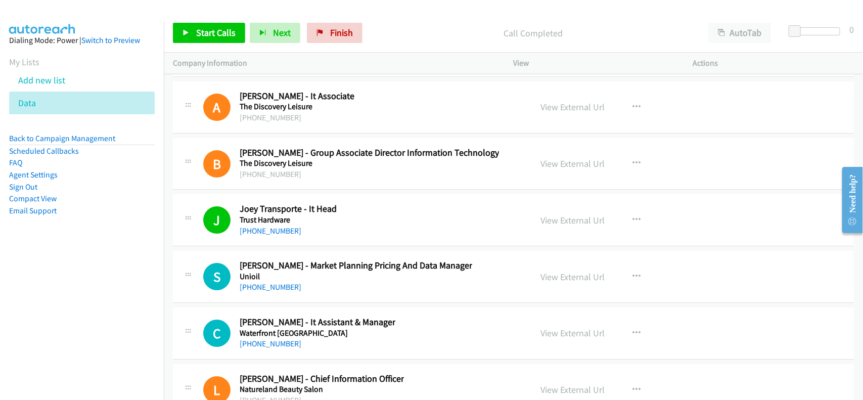
scroll to position [17054, 0]
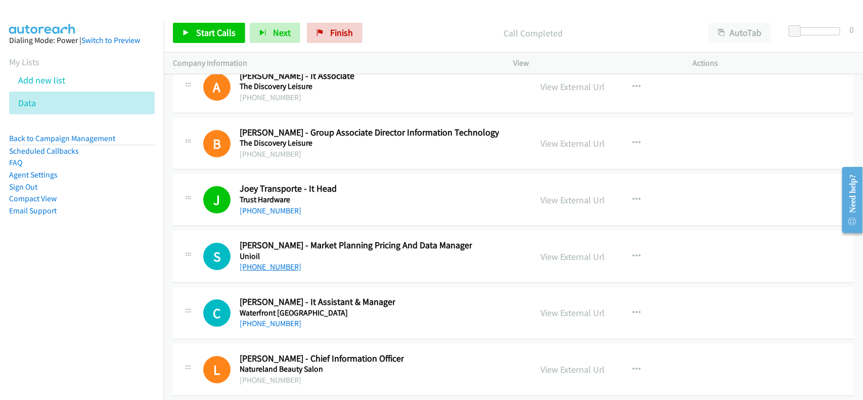
click at [278, 271] on link "[PHONE_NUMBER]" at bounding box center [271, 267] width 62 height 10
click at [319, 282] on div "S Callback Scheduled [PERSON_NAME] - Market Planning Pricing And Data Manager U…" at bounding box center [513, 256] width 681 height 52
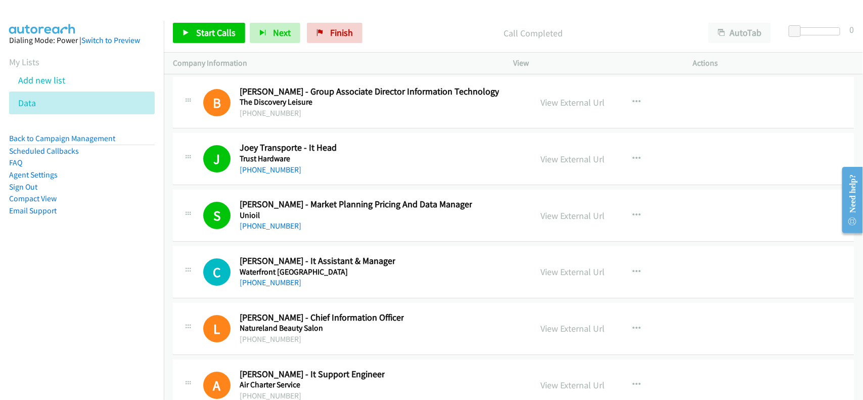
scroll to position [17117, 0]
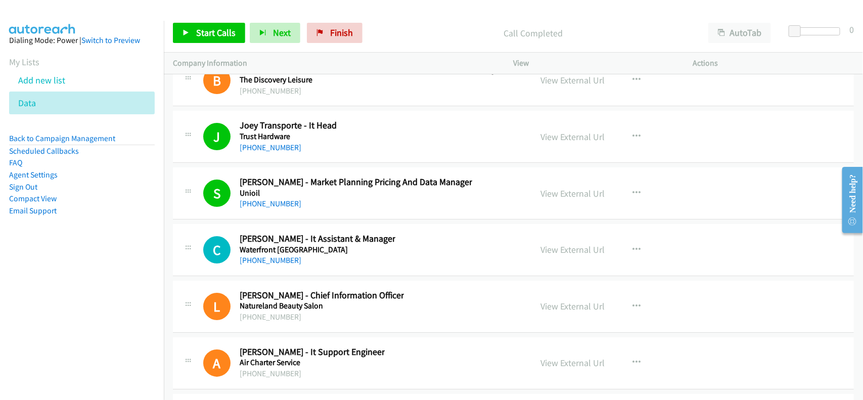
drag, startPoint x: 286, startPoint y: 285, endPoint x: 383, endPoint y: 284, distance: 96.0
click at [286, 265] on link "[PHONE_NUMBER]" at bounding box center [271, 260] width 62 height 10
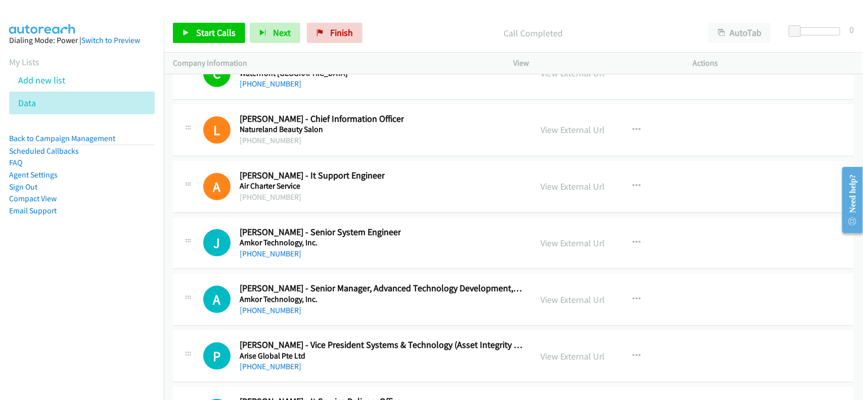
scroll to position [17307, 0]
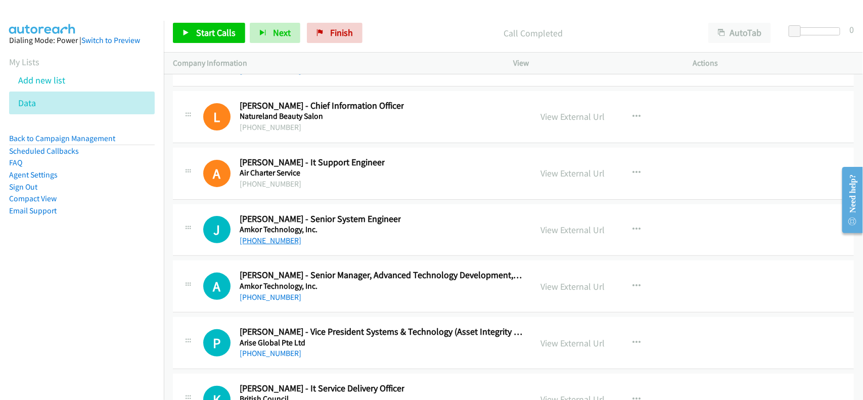
click at [269, 245] on link "[PHONE_NUMBER]" at bounding box center [271, 240] width 62 height 10
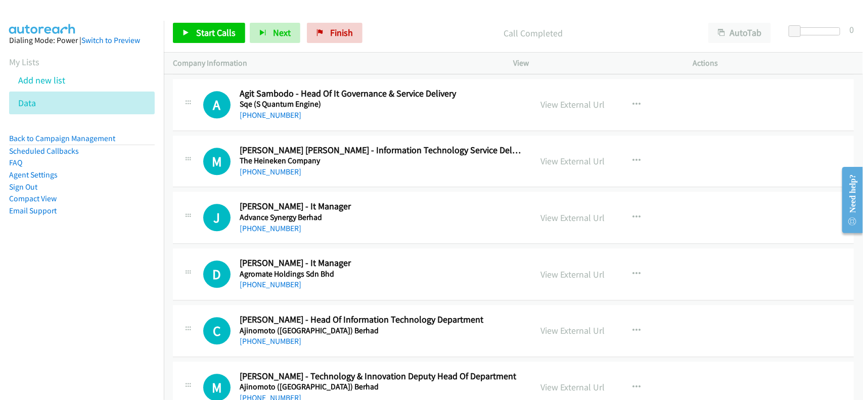
scroll to position [7958, 0]
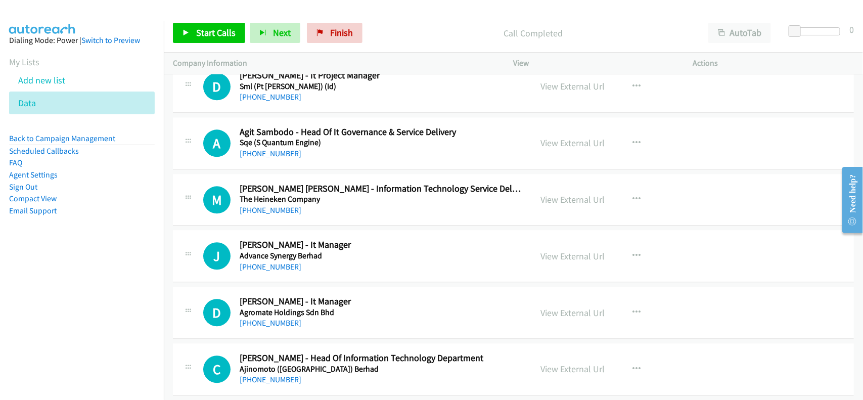
click at [273, 273] on div "[PHONE_NUMBER]" at bounding box center [381, 267] width 283 height 12
click at [274, 271] on link "[PHONE_NUMBER]" at bounding box center [271, 267] width 62 height 10
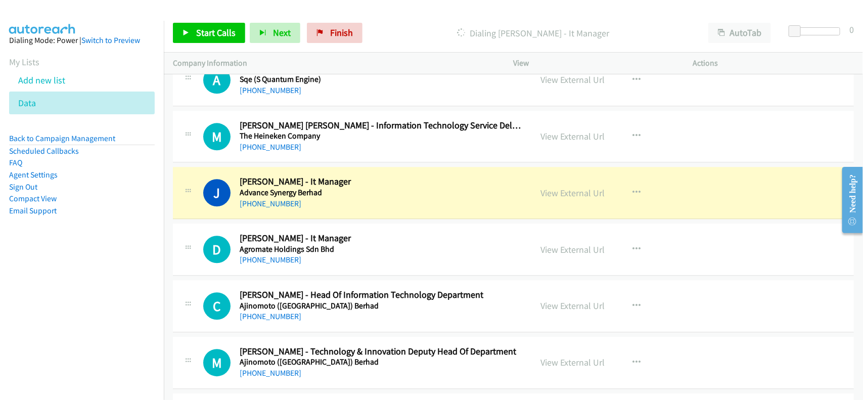
scroll to position [8085, 0]
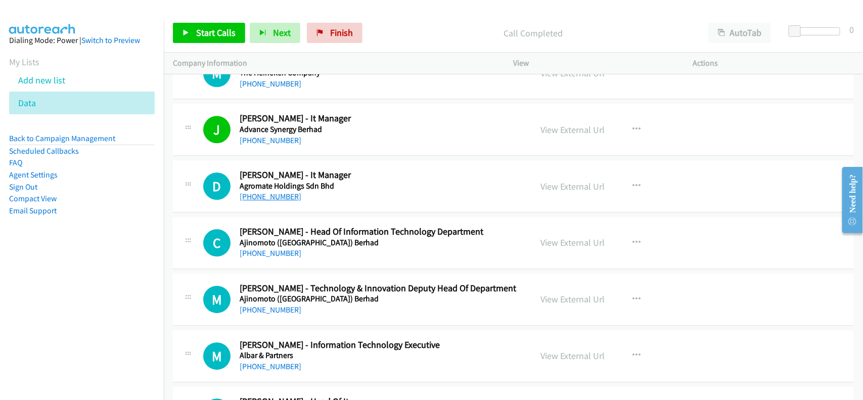
click at [269, 201] on link "[PHONE_NUMBER]" at bounding box center [271, 197] width 62 height 10
click at [278, 201] on link "[PHONE_NUMBER]" at bounding box center [271, 197] width 62 height 10
click at [312, 237] on h2 "[PERSON_NAME] - Head Of Information Technology Department" at bounding box center [381, 232] width 283 height 12
click at [280, 258] on link "[PHONE_NUMBER]" at bounding box center [271, 253] width 62 height 10
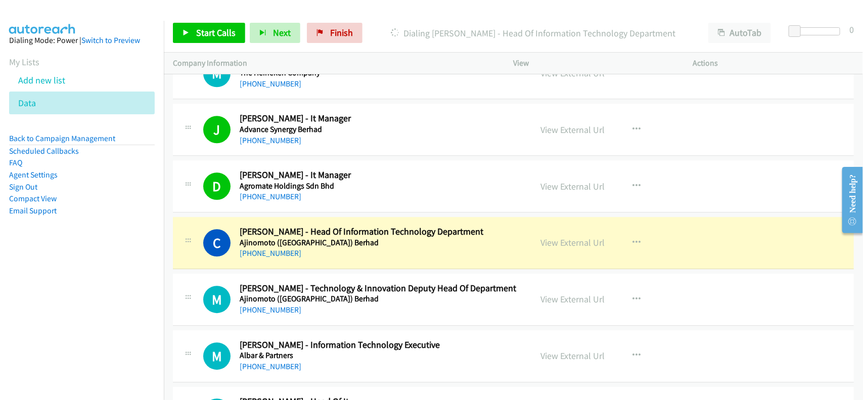
drag, startPoint x: 289, startPoint y: 322, endPoint x: 349, endPoint y: 321, distance: 59.6
click at [289, 314] on link "[PHONE_NUMBER]" at bounding box center [271, 310] width 62 height 10
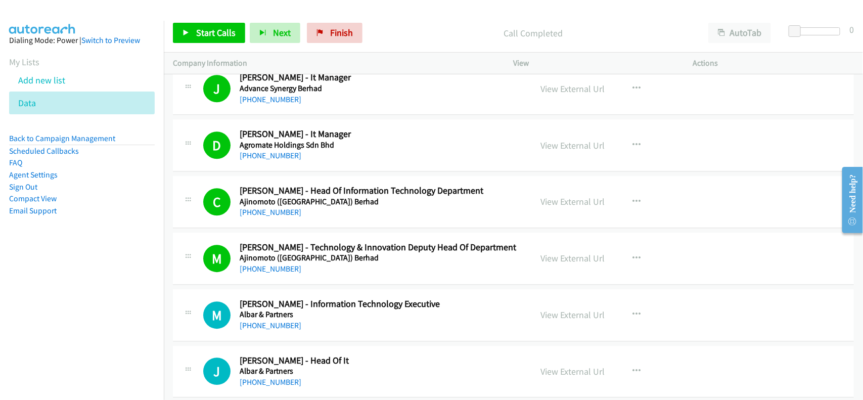
scroll to position [8148, 0]
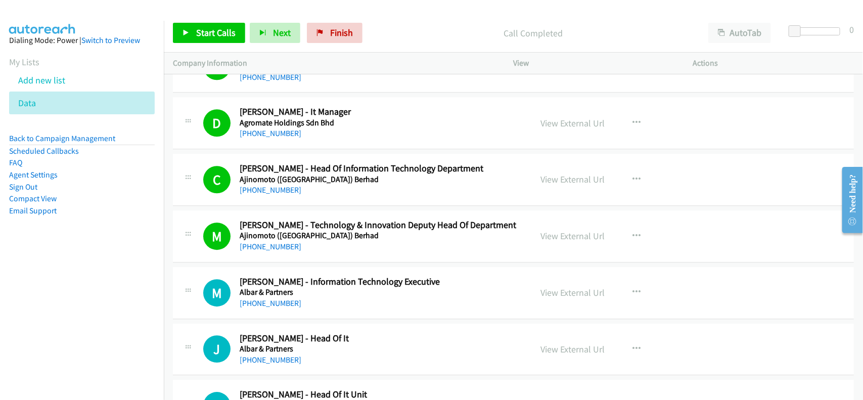
drag, startPoint x: 274, startPoint y: 314, endPoint x: 309, endPoint y: 309, distance: 34.8
click at [256, 308] on link "[PHONE_NUMBER]" at bounding box center [271, 303] width 62 height 10
click at [271, 308] on link "[PHONE_NUMBER]" at bounding box center [271, 303] width 62 height 10
click at [275, 262] on div "M Callback Scheduled [PERSON_NAME] - Technology & Innovation Deputy Head Of Dep…" at bounding box center [513, 236] width 681 height 52
click at [275, 251] on link "[PHONE_NUMBER]" at bounding box center [271, 247] width 62 height 10
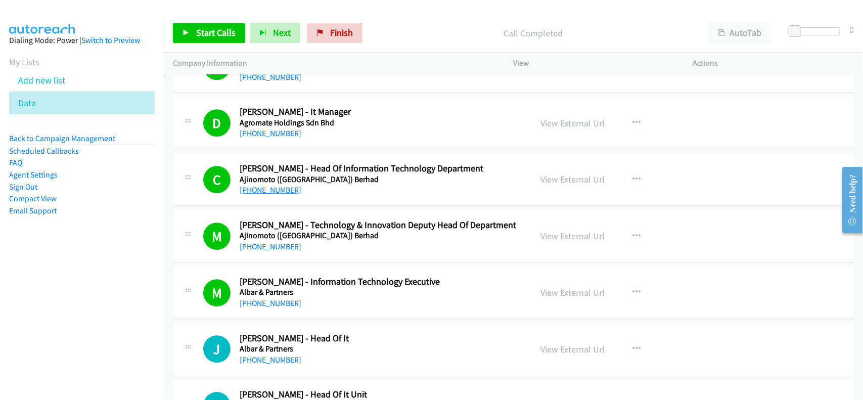
click at [276, 195] on link "[PHONE_NUMBER]" at bounding box center [271, 190] width 62 height 10
click at [272, 138] on link "[PHONE_NUMBER]" at bounding box center [271, 133] width 62 height 10
drag, startPoint x: 365, startPoint y: 145, endPoint x: 367, endPoint y: 139, distance: 5.3
click at [365, 139] on div "[PHONE_NUMBER]" at bounding box center [381, 133] width 283 height 12
click at [550, 129] on link "View External Url" at bounding box center [573, 123] width 64 height 12
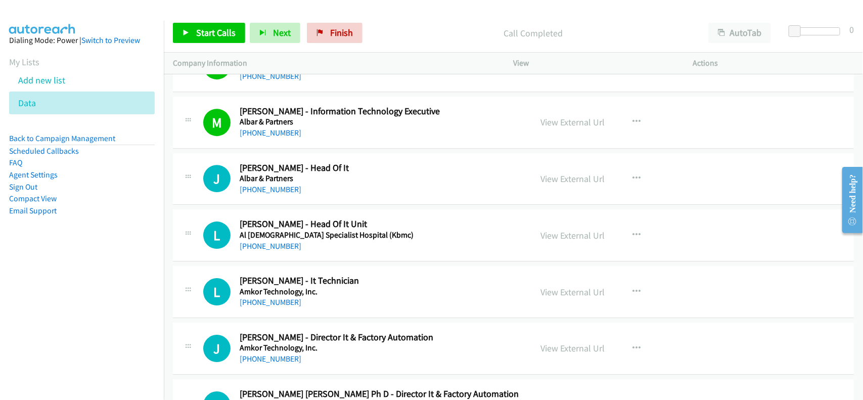
scroll to position [8337, 0]
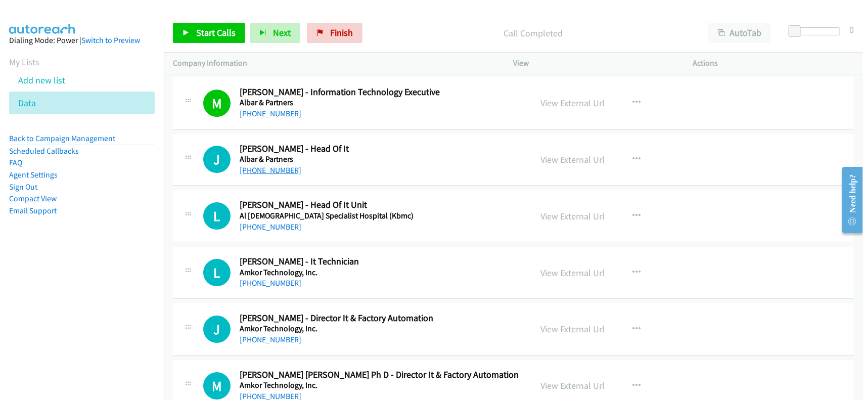
drag, startPoint x: 268, startPoint y: 185, endPoint x: 276, endPoint y: 185, distance: 8.6
click at [271, 175] on link "[PHONE_NUMBER]" at bounding box center [271, 170] width 62 height 10
click at [360, 176] on div "[PHONE_NUMBER]" at bounding box center [381, 170] width 283 height 12
click at [581, 165] on link "View External Url" at bounding box center [573, 160] width 64 height 12
click at [274, 231] on link "[PHONE_NUMBER]" at bounding box center [271, 227] width 62 height 10
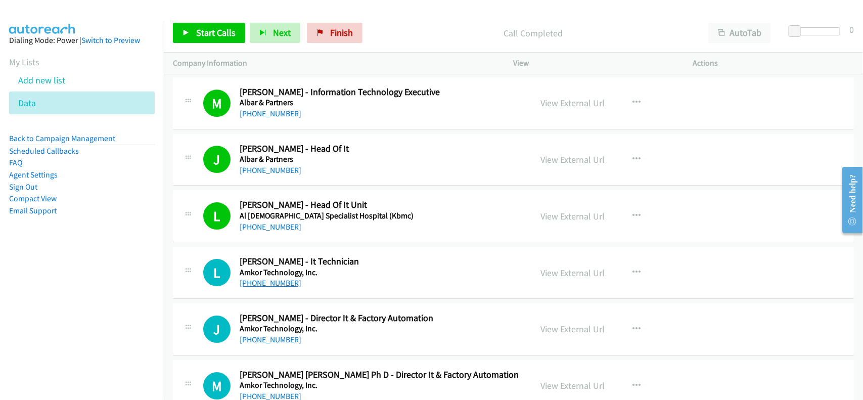
click at [289, 288] on link "[PHONE_NUMBER]" at bounding box center [271, 283] width 62 height 10
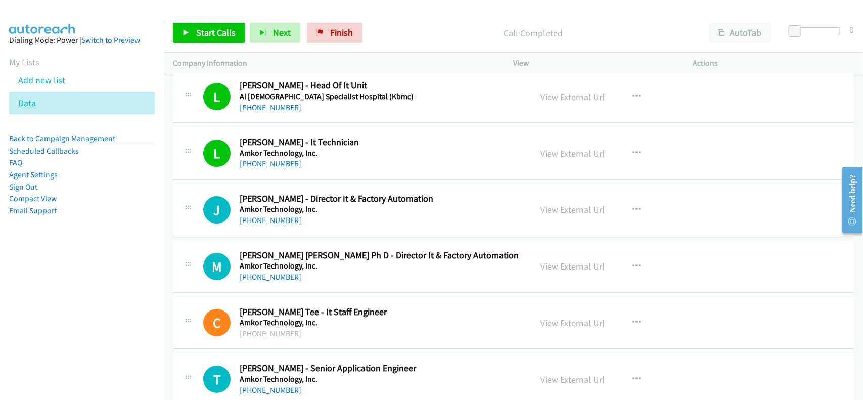
scroll to position [8464, 0]
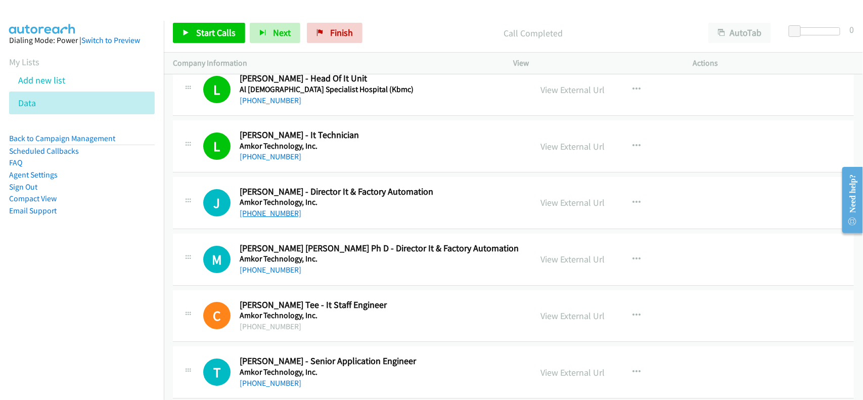
click at [289, 218] on link "[PHONE_NUMBER]" at bounding box center [271, 213] width 62 height 10
click at [269, 218] on link "[PHONE_NUMBER]" at bounding box center [271, 213] width 62 height 10
click at [277, 274] on link "[PHONE_NUMBER]" at bounding box center [271, 270] width 62 height 10
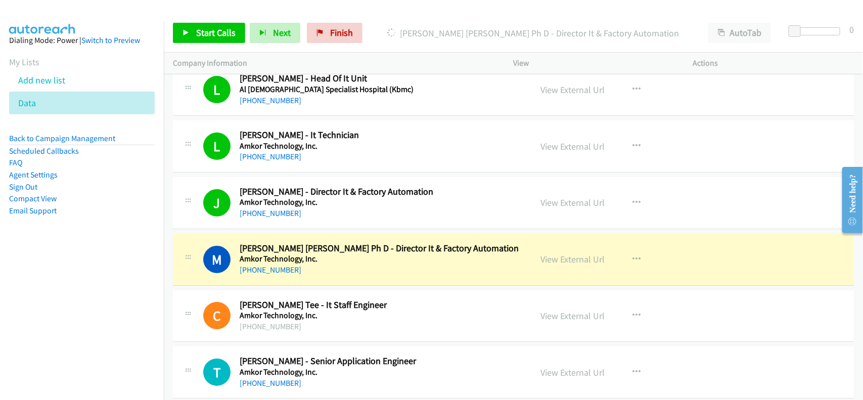
click at [351, 264] on h5 "Amkor Technology, Inc." at bounding box center [381, 259] width 283 height 10
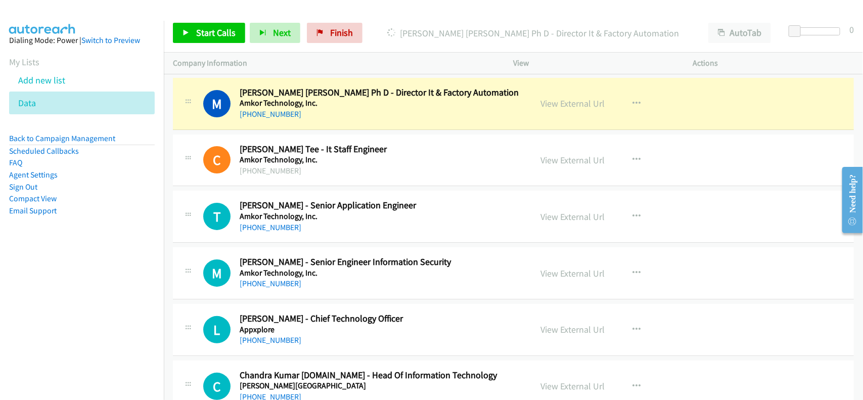
scroll to position [8653, 0]
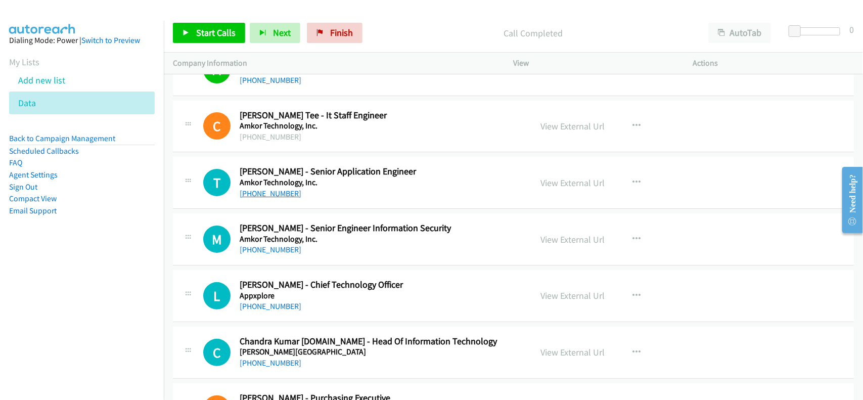
drag, startPoint x: 270, startPoint y: 208, endPoint x: 291, endPoint y: 210, distance: 20.3
click at [270, 198] on link "[PHONE_NUMBER]" at bounding box center [271, 193] width 62 height 10
click at [275, 198] on link "[PHONE_NUMBER]" at bounding box center [271, 193] width 62 height 10
drag, startPoint x: 291, startPoint y: 260, endPoint x: 352, endPoint y: 261, distance: 61.1
click at [291, 254] on link "[PHONE_NUMBER]" at bounding box center [271, 250] width 62 height 10
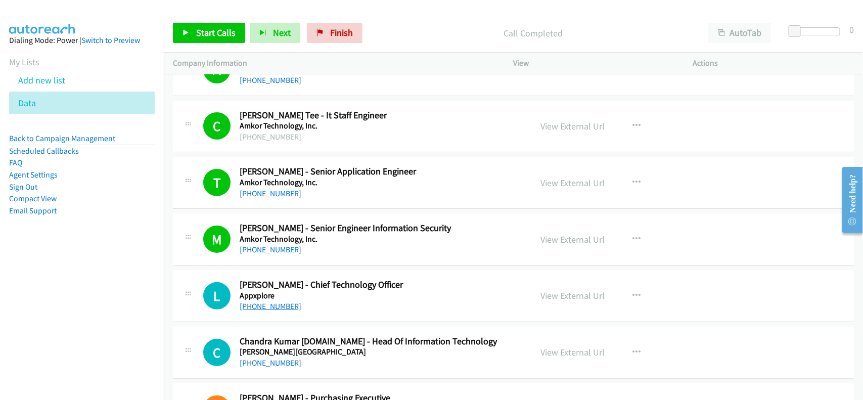
click at [251, 311] on link "[PHONE_NUMBER]" at bounding box center [271, 306] width 62 height 10
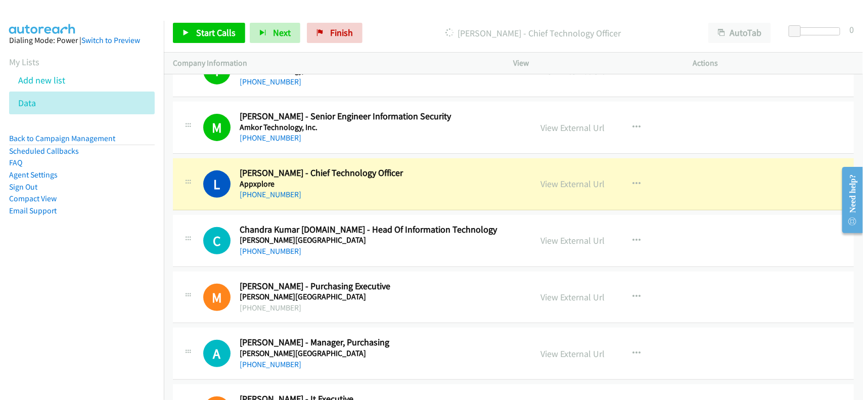
scroll to position [8779, 0]
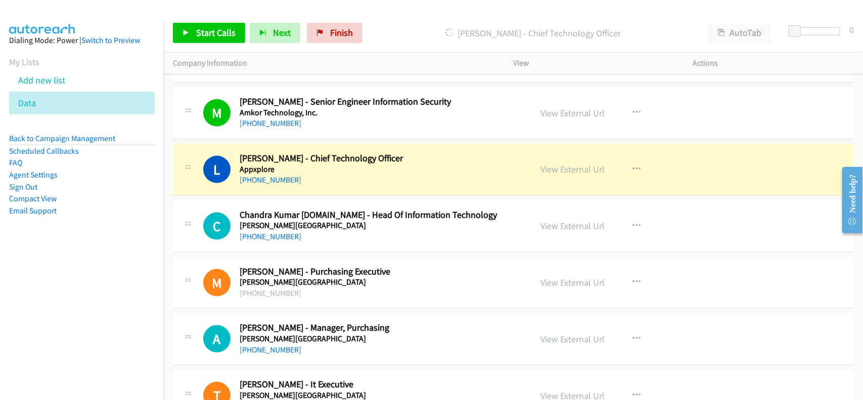
click at [305, 196] on div "L Callback Scheduled [PERSON_NAME] - Chief Technology Officer Appxplore Asia/[G…" at bounding box center [513, 170] width 681 height 52
click at [552, 175] on link "View External Url" at bounding box center [573, 169] width 64 height 12
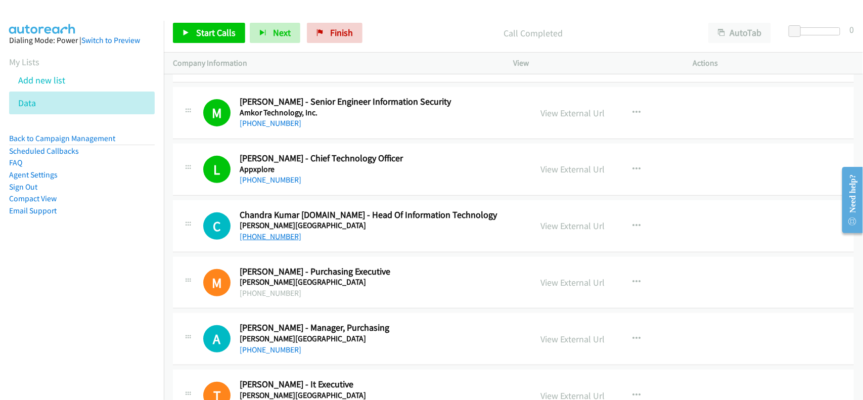
click at [283, 241] on link "[PHONE_NUMBER]" at bounding box center [271, 236] width 62 height 10
click at [300, 230] on h5 "[PERSON_NAME][GEOGRAPHIC_DATA]" at bounding box center [381, 225] width 283 height 10
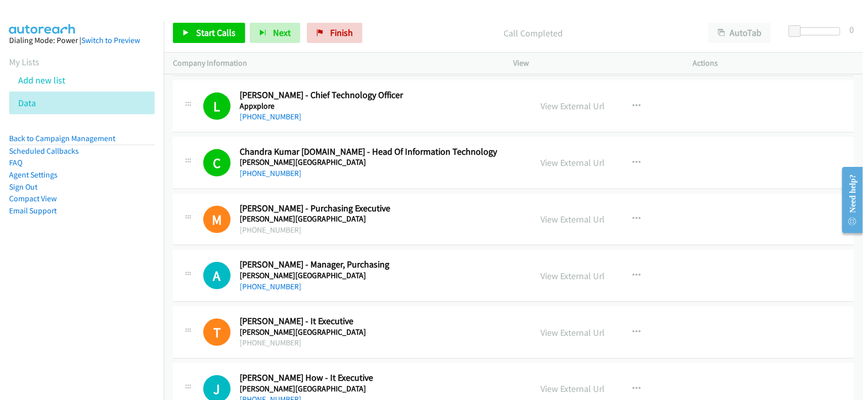
scroll to position [8906, 0]
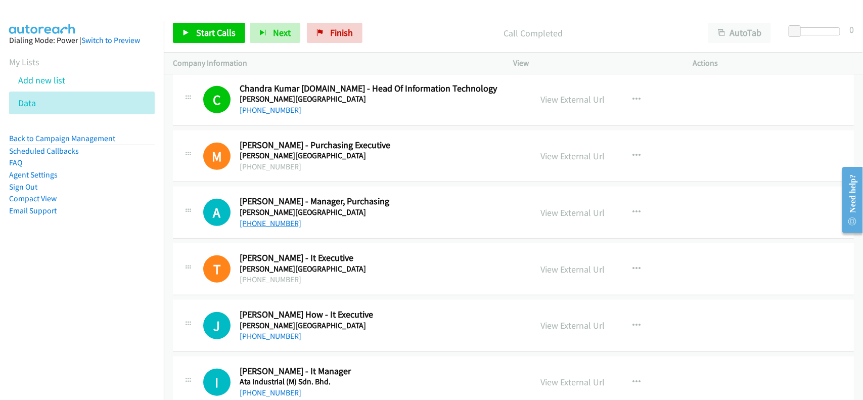
click at [277, 228] on link "[PHONE_NUMBER]" at bounding box center [271, 223] width 62 height 10
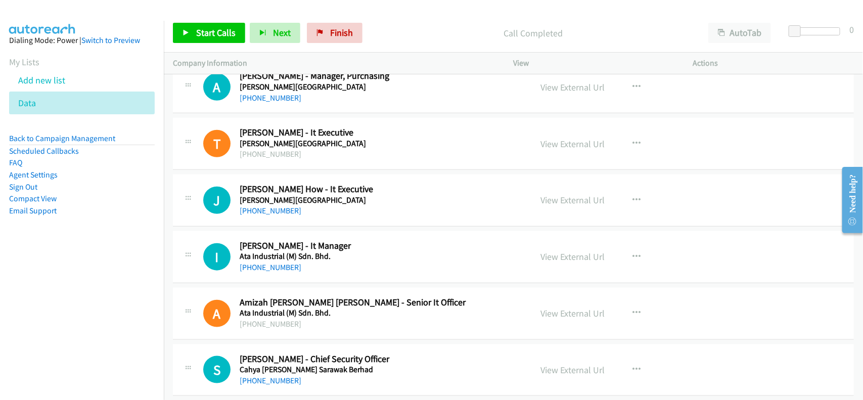
scroll to position [9032, 0]
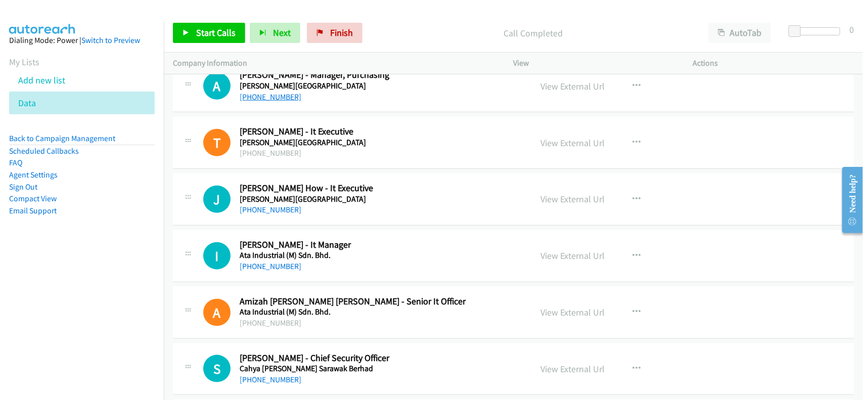
click at [286, 102] on link "[PHONE_NUMBER]" at bounding box center [271, 97] width 62 height 10
drag, startPoint x: 258, startPoint y: 223, endPoint x: 441, endPoint y: 241, distance: 184.2
click at [258, 214] on link "[PHONE_NUMBER]" at bounding box center [271, 210] width 62 height 10
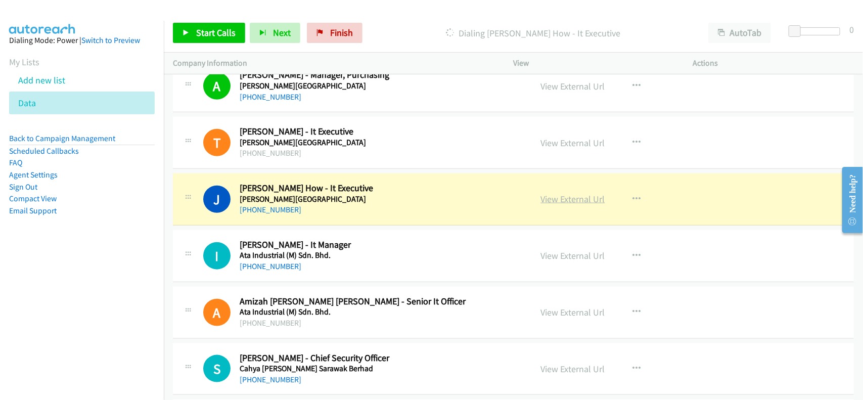
click at [560, 205] on link "View External Url" at bounding box center [573, 199] width 64 height 12
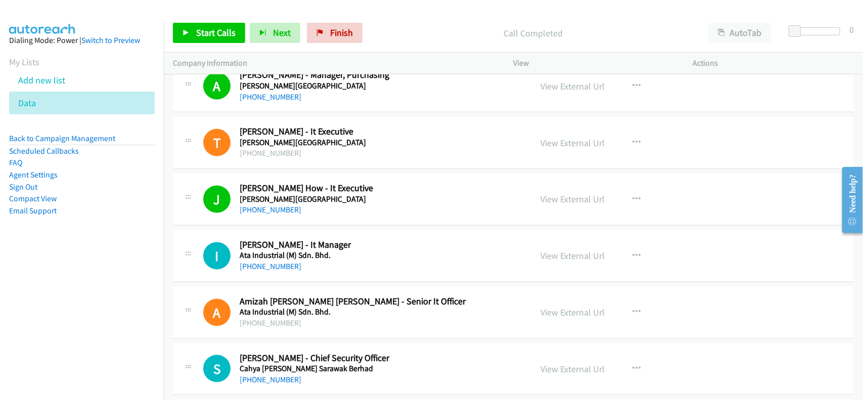
drag, startPoint x: 267, startPoint y: 279, endPoint x: 293, endPoint y: 278, distance: 26.3
click at [267, 271] on link "[PHONE_NUMBER]" at bounding box center [271, 266] width 62 height 10
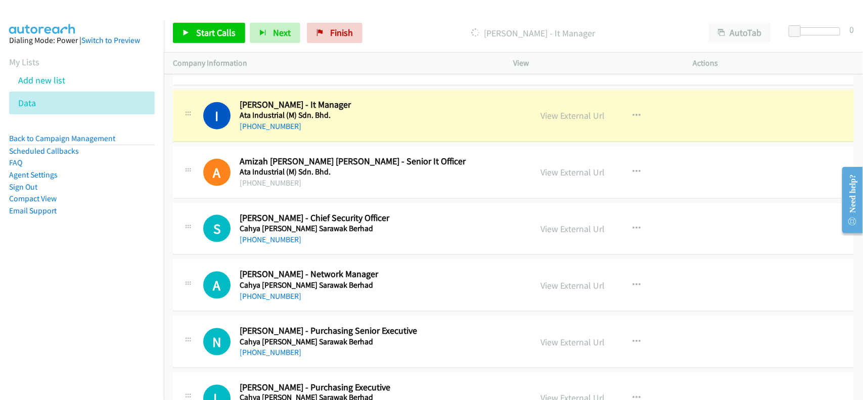
scroll to position [9222, 0]
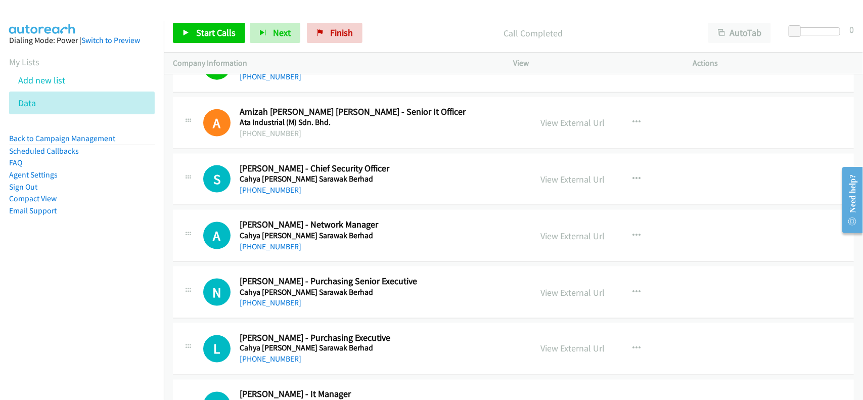
drag, startPoint x: 276, startPoint y: 202, endPoint x: 378, endPoint y: 221, distance: 103.4
click at [276, 195] on link "[PHONE_NUMBER]" at bounding box center [271, 190] width 62 height 10
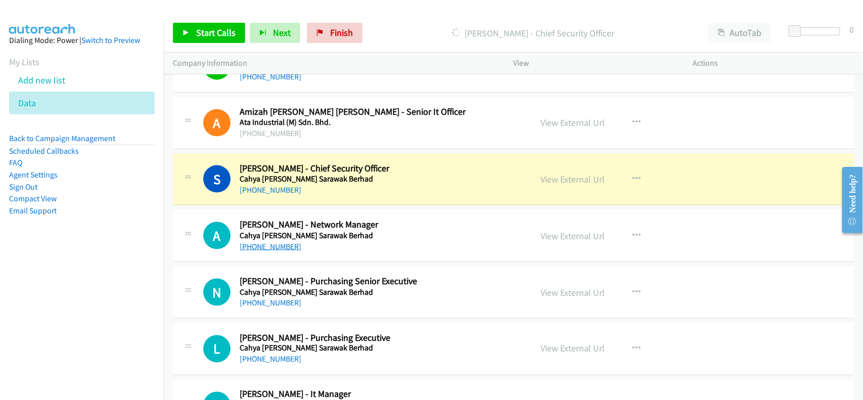
click at [279, 251] on link "[PHONE_NUMBER]" at bounding box center [271, 247] width 62 height 10
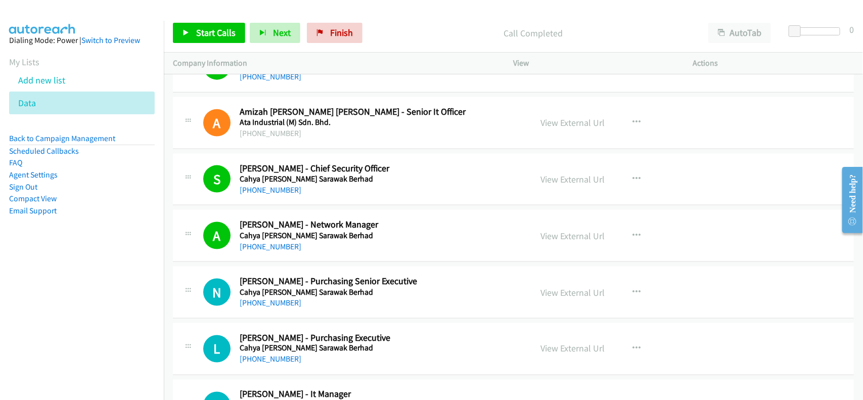
click at [271, 307] on link "[PHONE_NUMBER]" at bounding box center [271, 303] width 62 height 10
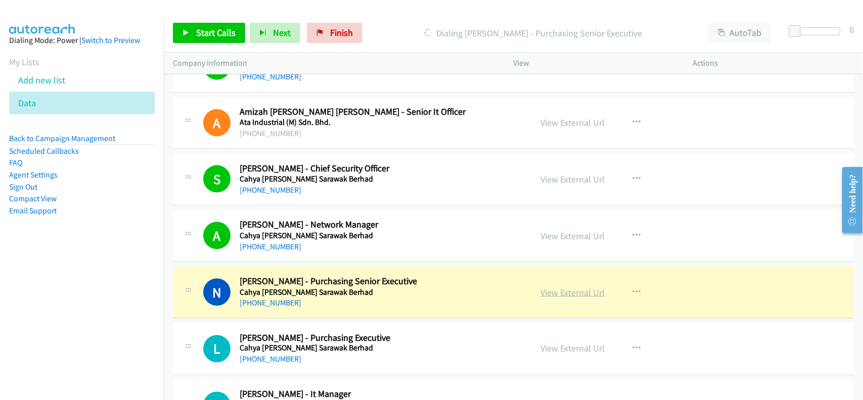
click at [557, 298] on link "View External Url" at bounding box center [573, 292] width 64 height 12
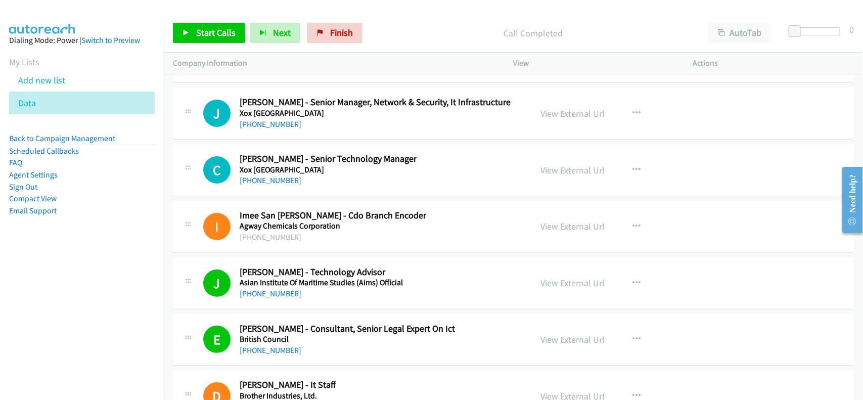
scroll to position [13832, 0]
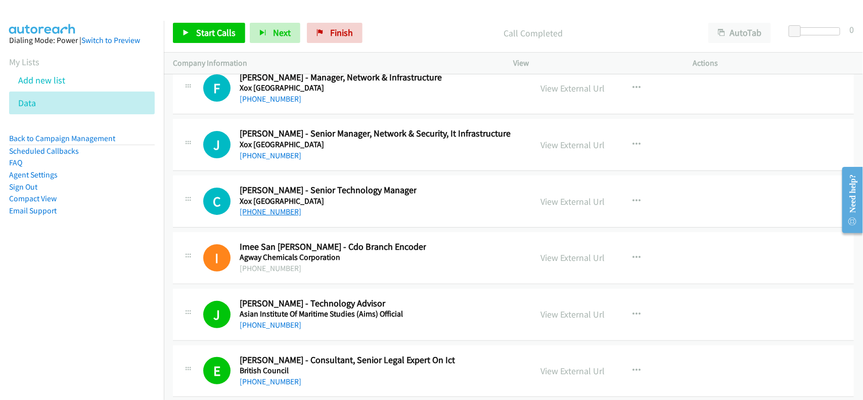
click at [276, 216] on link "[PHONE_NUMBER]" at bounding box center [271, 212] width 62 height 10
drag, startPoint x: 270, startPoint y: 175, endPoint x: 369, endPoint y: 174, distance: 99.0
click at [270, 160] on link "[PHONE_NUMBER]" at bounding box center [271, 156] width 62 height 10
drag, startPoint x: 264, startPoint y: 121, endPoint x: 401, endPoint y: 157, distance: 141.6
click at [264, 104] on link "[PHONE_NUMBER]" at bounding box center [271, 99] width 62 height 10
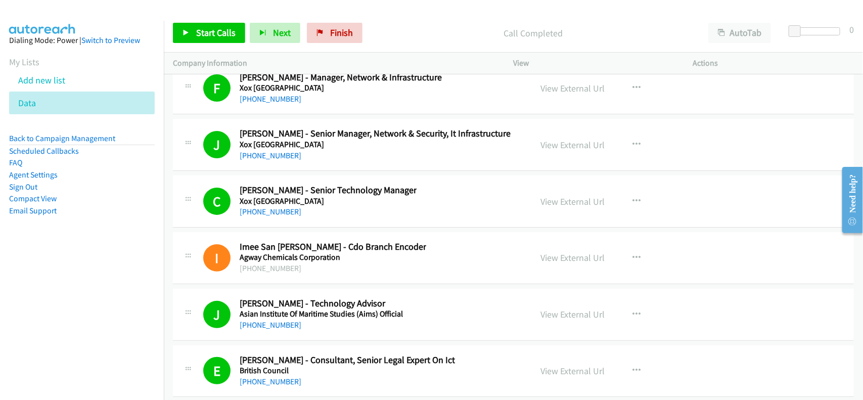
scroll to position [13706, 0]
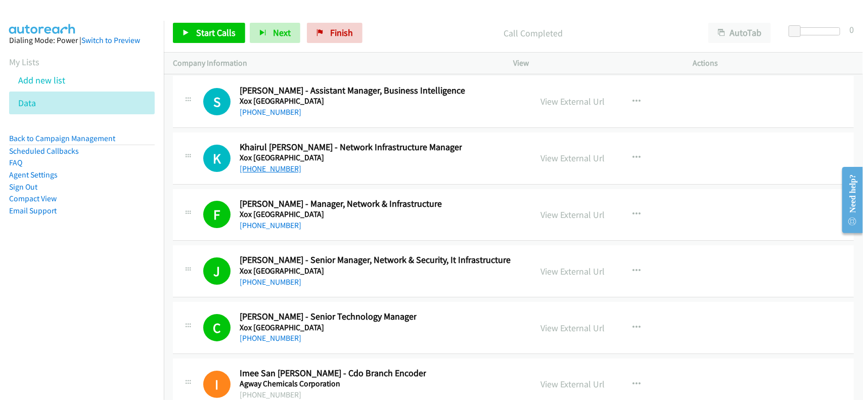
click at [269, 173] on link "[PHONE_NUMBER]" at bounding box center [271, 169] width 62 height 10
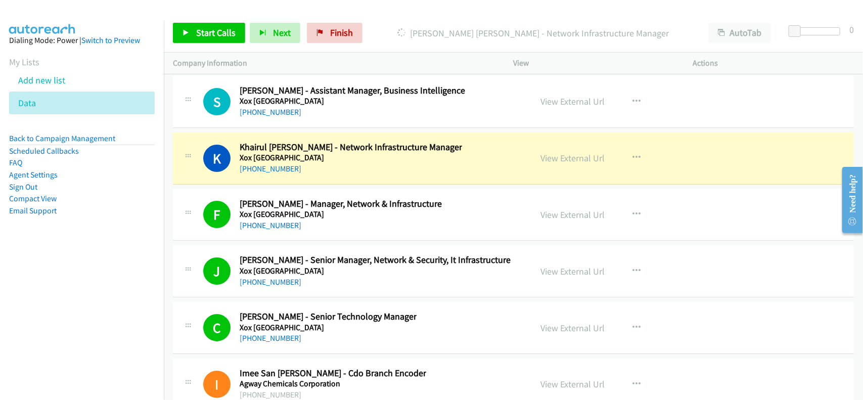
drag, startPoint x: 342, startPoint y: 184, endPoint x: 373, endPoint y: 186, distance: 31.4
click at [342, 175] on div "[PHONE_NUMBER]" at bounding box center [351, 169] width 222 height 12
click at [590, 164] on link "View External Url" at bounding box center [573, 158] width 64 height 12
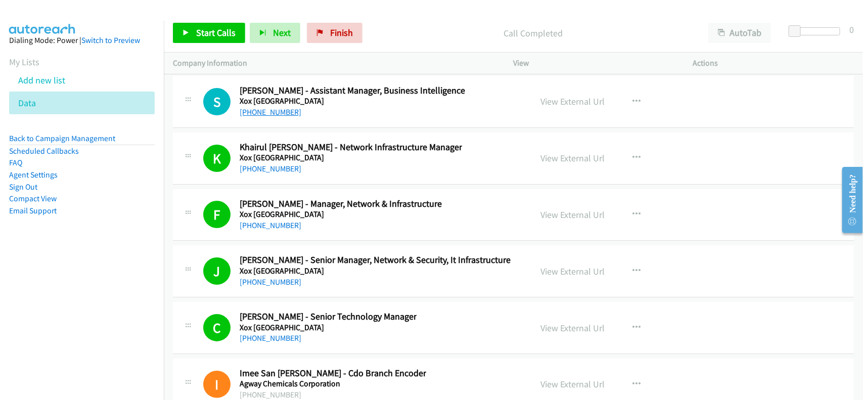
drag, startPoint x: 279, startPoint y: 130, endPoint x: 290, endPoint y: 132, distance: 10.7
click at [279, 117] on link "[PHONE_NUMBER]" at bounding box center [271, 112] width 62 height 10
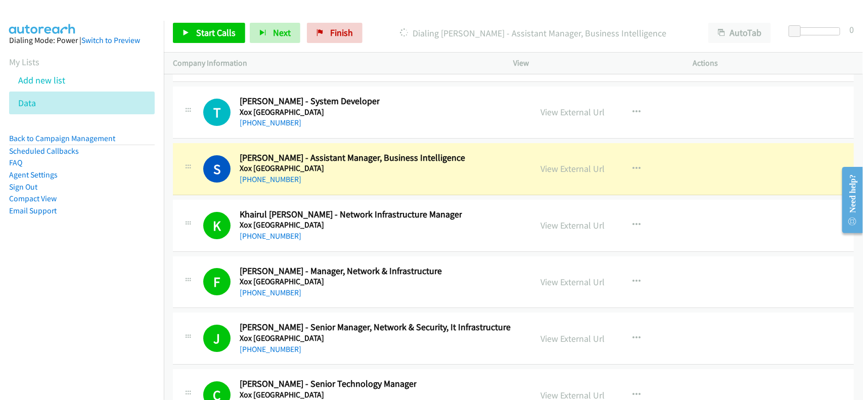
scroll to position [13580, 0]
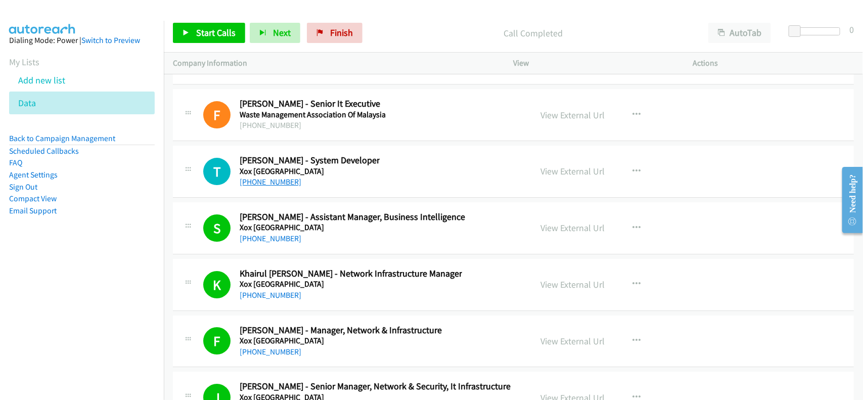
click at [283, 186] on link "[PHONE_NUMBER]" at bounding box center [271, 182] width 62 height 10
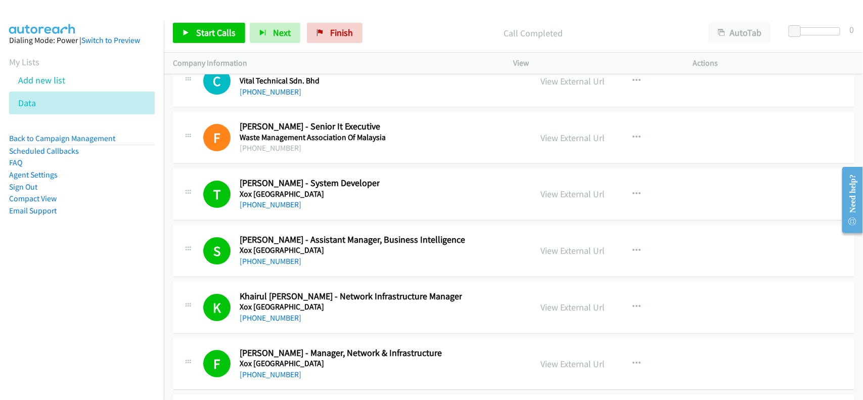
scroll to position [13516, 0]
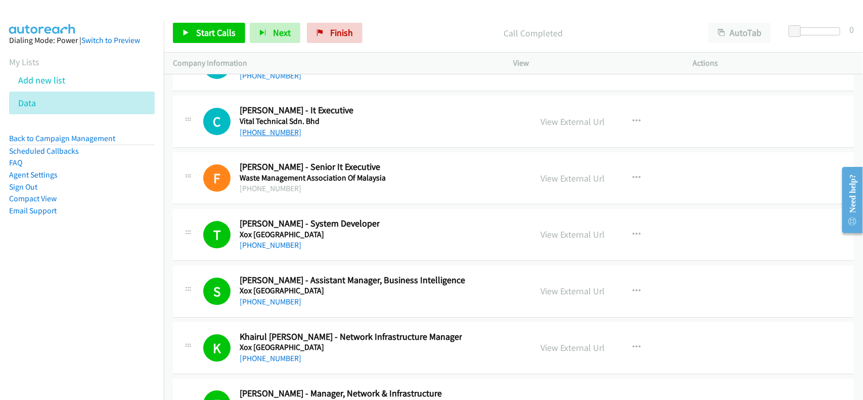
click at [284, 137] on link "[PHONE_NUMBER]" at bounding box center [271, 132] width 62 height 10
drag, startPoint x: 273, startPoint y: 100, endPoint x: 288, endPoint y: 100, distance: 15.2
click at [273, 80] on link "[PHONE_NUMBER]" at bounding box center [271, 76] width 62 height 10
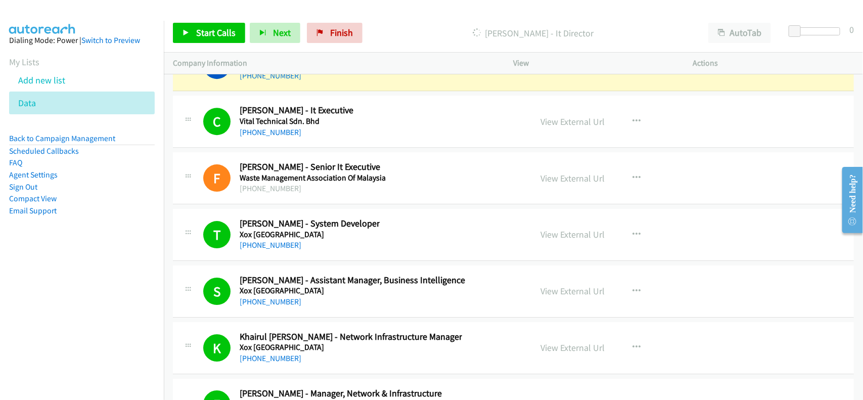
scroll to position [13453, 0]
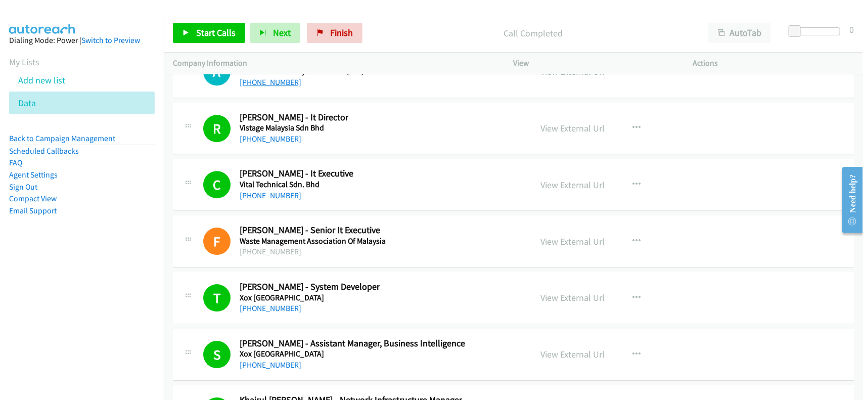
click at [266, 87] on link "[PHONE_NUMBER]" at bounding box center [271, 82] width 62 height 10
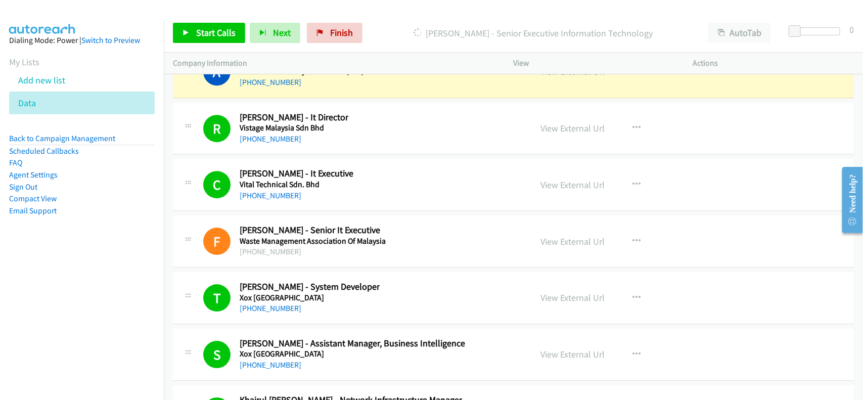
click at [349, 88] on div "[PHONE_NUMBER]" at bounding box center [353, 82] width 227 height 12
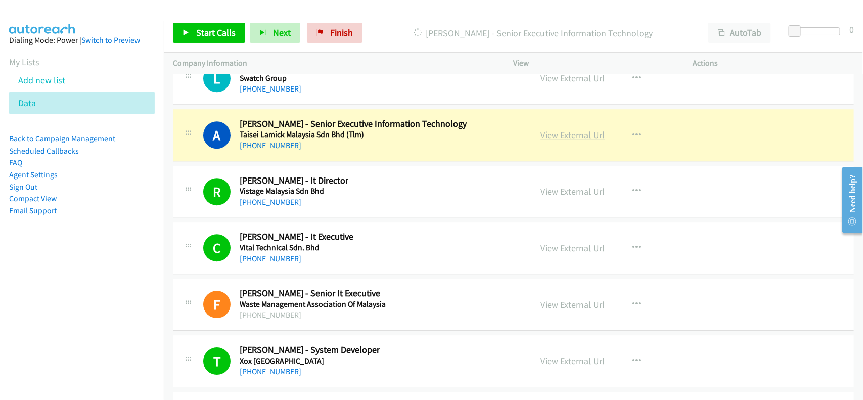
click at [561, 140] on link "View External Url" at bounding box center [573, 135] width 64 height 12
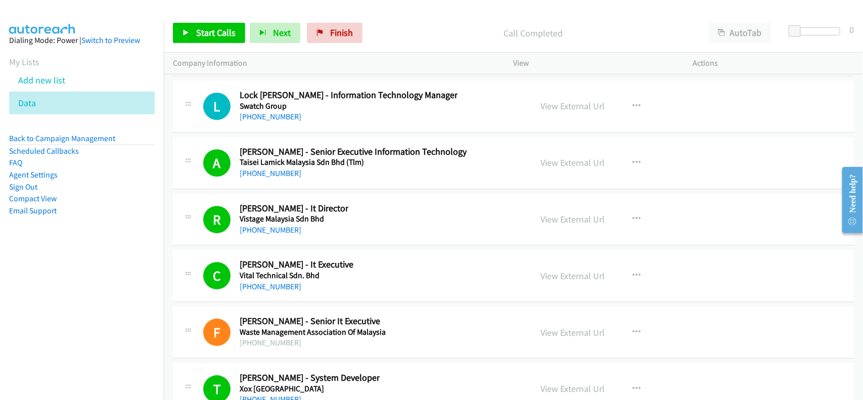
scroll to position [13327, 0]
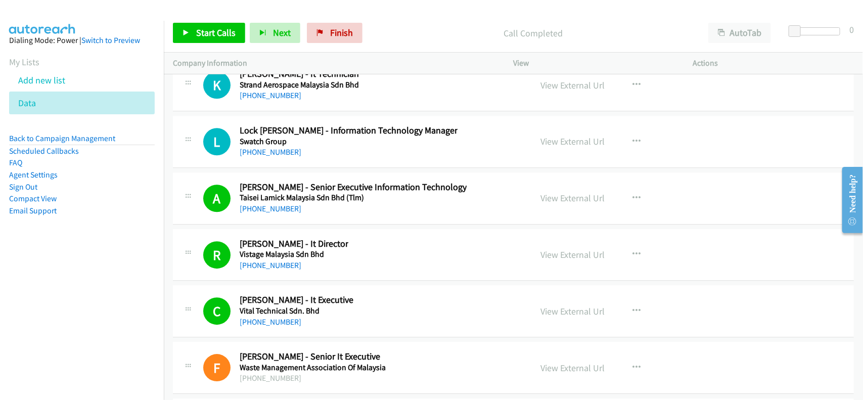
click at [279, 157] on link "[PHONE_NUMBER]" at bounding box center [271, 152] width 62 height 10
drag, startPoint x: 271, startPoint y: 118, endPoint x: 340, endPoint y: 142, distance: 72.4
click at [271, 100] on link "[PHONE_NUMBER]" at bounding box center [271, 95] width 62 height 10
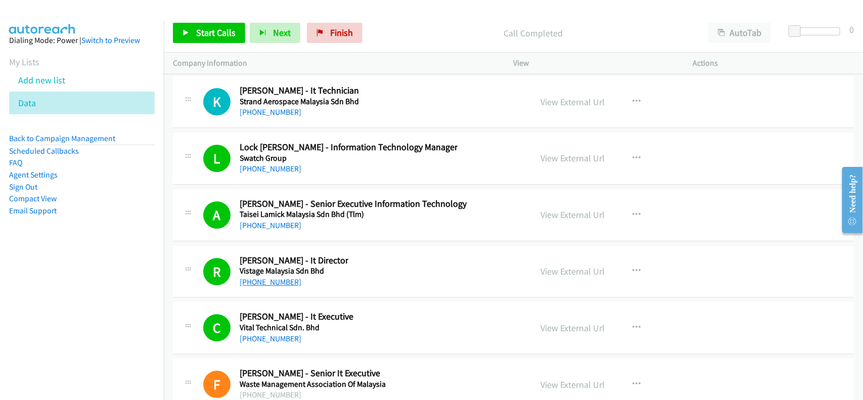
scroll to position [13264, 0]
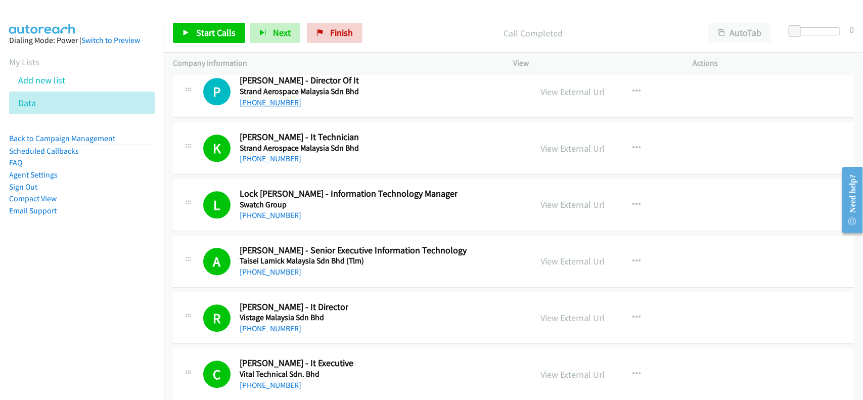
click at [274, 107] on link "[PHONE_NUMBER]" at bounding box center [271, 103] width 62 height 10
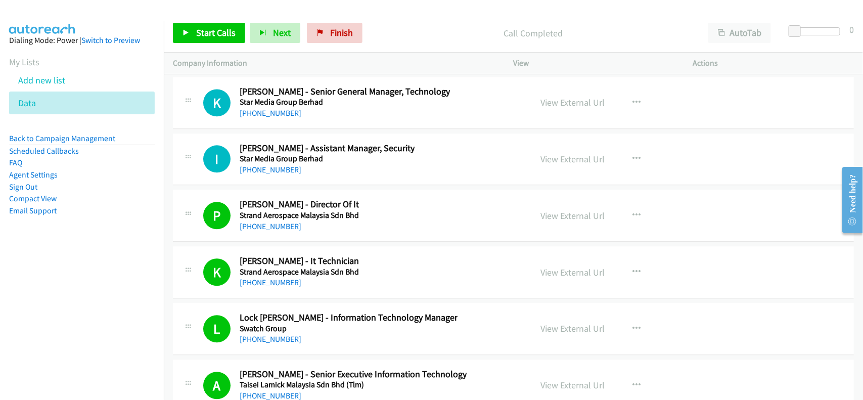
scroll to position [13138, 0]
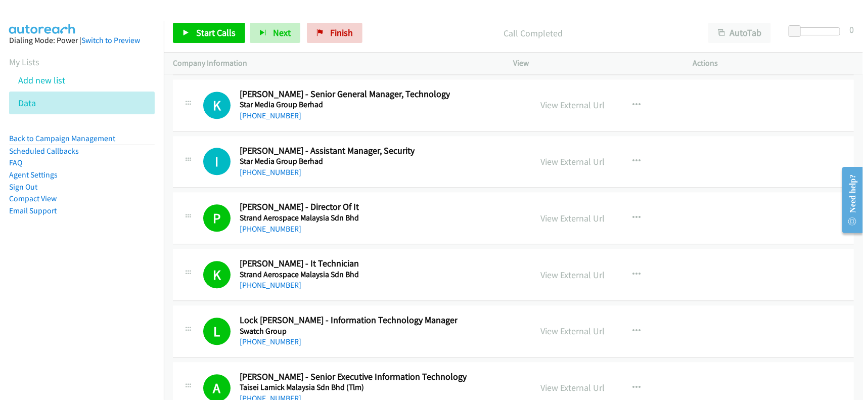
drag, startPoint x: 281, startPoint y: 193, endPoint x: 351, endPoint y: 203, distance: 70.5
click at [281, 177] on link "[PHONE_NUMBER]" at bounding box center [271, 172] width 62 height 10
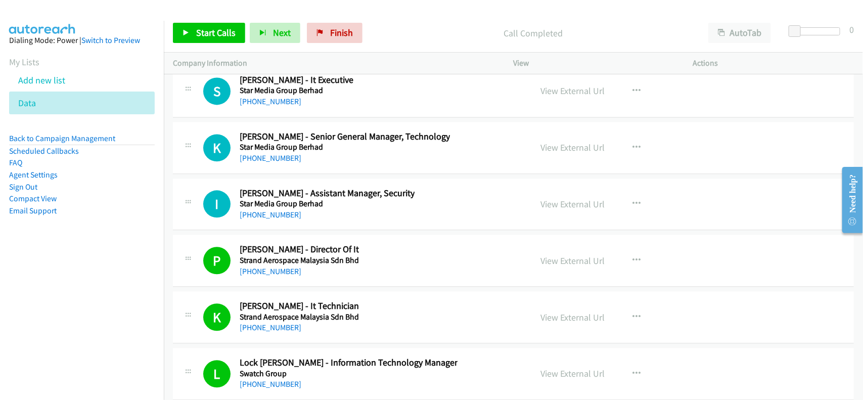
scroll to position [13074, 0]
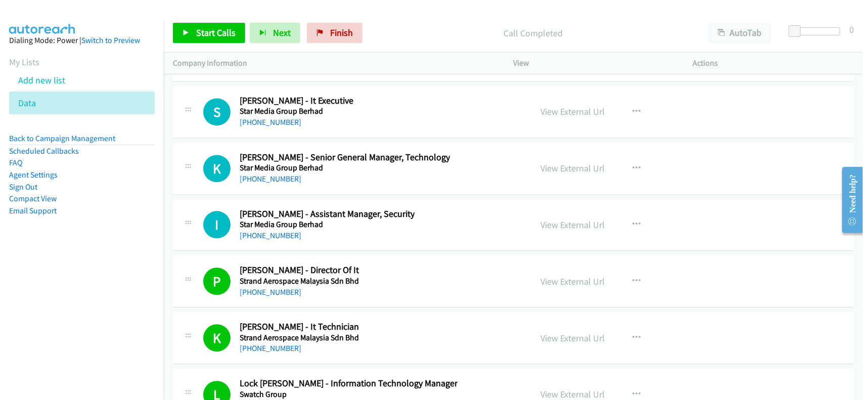
click at [288, 195] on div "K Callback Scheduled [PERSON_NAME] - Senior General Manager, Technology Star Me…" at bounding box center [513, 168] width 681 height 52
click at [276, 183] on link "[PHONE_NUMBER]" at bounding box center [271, 179] width 62 height 10
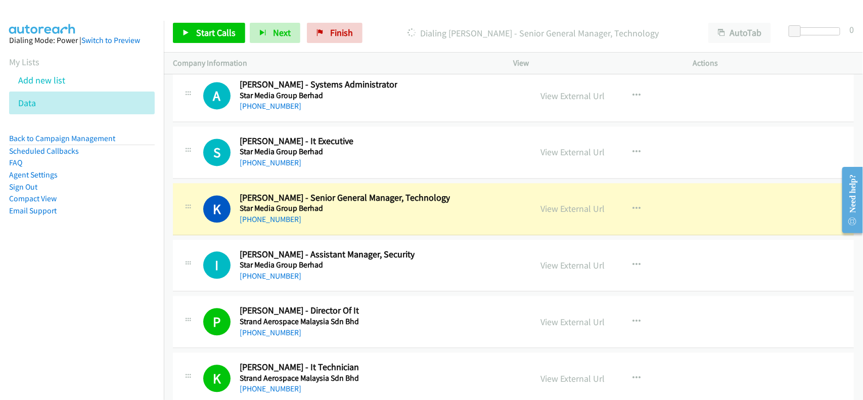
scroll to position [13011, 0]
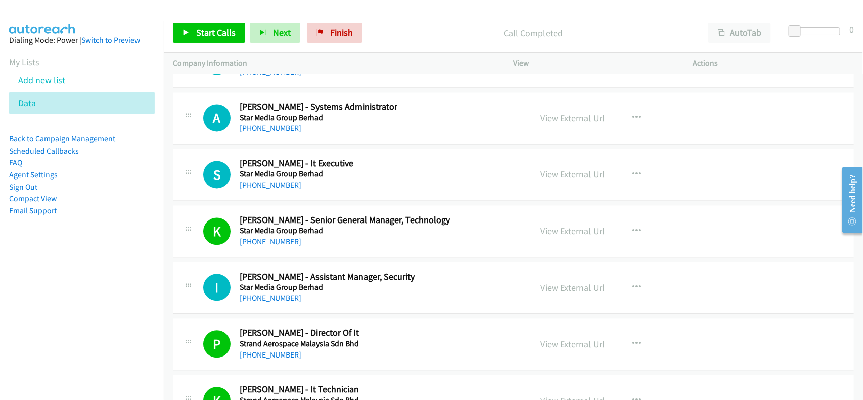
drag, startPoint x: 274, startPoint y: 206, endPoint x: 498, endPoint y: 240, distance: 226.4
click at [274, 190] on link "[PHONE_NUMBER]" at bounding box center [271, 185] width 62 height 10
click at [278, 133] on link "[PHONE_NUMBER]" at bounding box center [271, 129] width 62 height 10
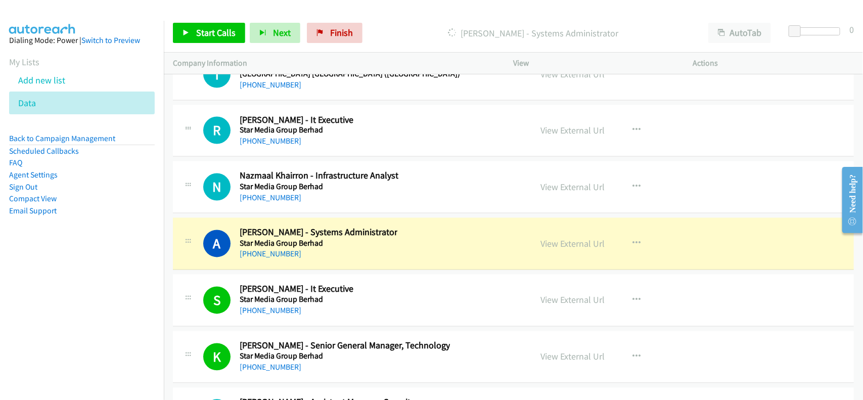
scroll to position [12885, 0]
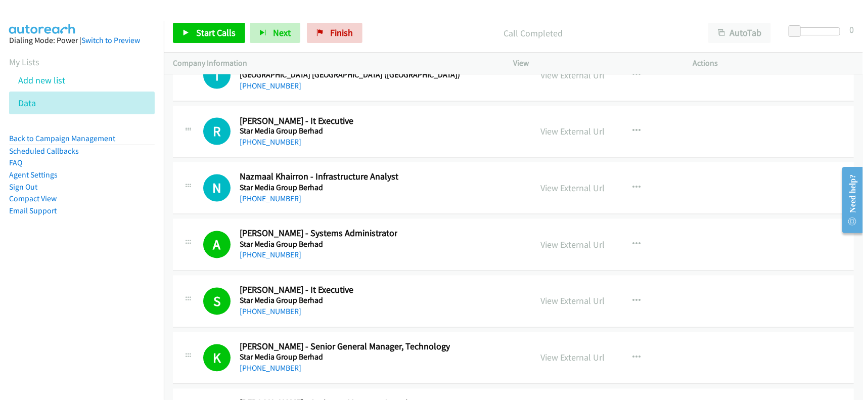
click at [353, 205] on div "[PHONE_NUMBER]" at bounding box center [319, 199] width 159 height 12
drag, startPoint x: 271, startPoint y: 220, endPoint x: 286, endPoint y: 221, distance: 15.2
click at [271, 204] on link "[PHONE_NUMBER]" at bounding box center [271, 199] width 62 height 10
click at [267, 147] on link "[PHONE_NUMBER]" at bounding box center [271, 142] width 62 height 10
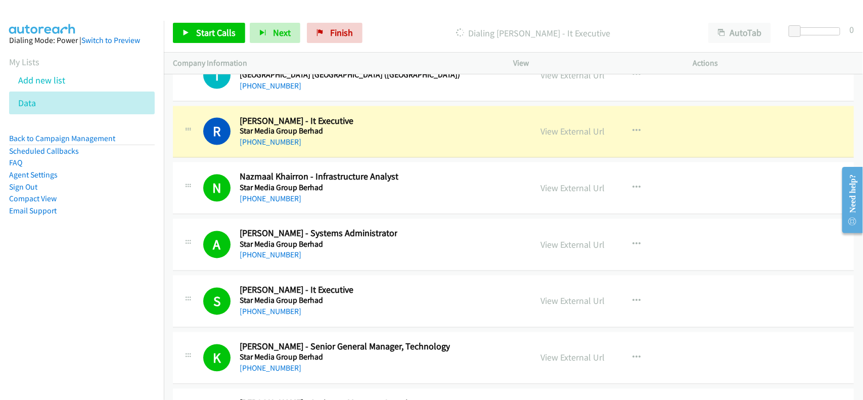
click at [366, 149] on div "R Callback Scheduled [PERSON_NAME] - It Executive Star Media Group Berhad Asia/…" at bounding box center [362, 131] width 319 height 33
click at [575, 137] on link "View External Url" at bounding box center [573, 132] width 64 height 12
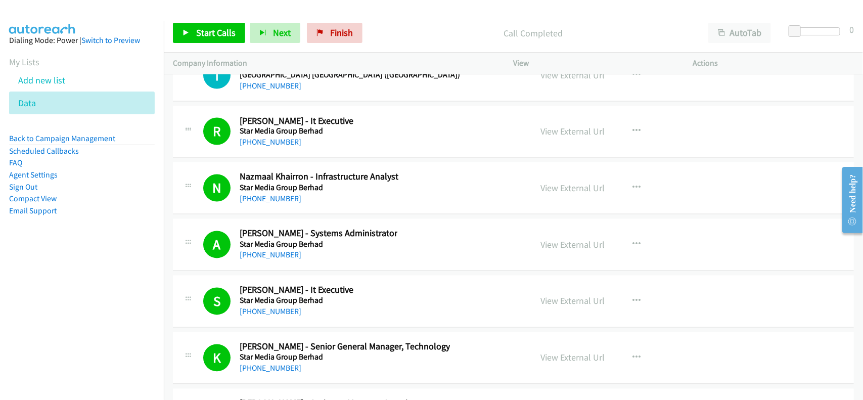
scroll to position [12822, 0]
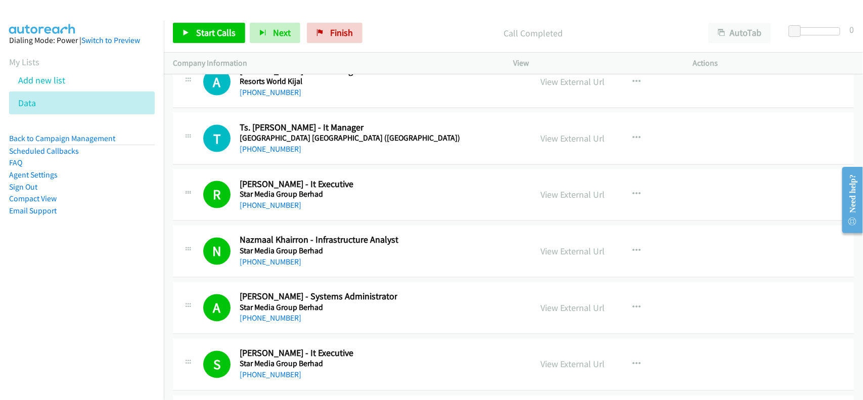
drag, startPoint x: 279, startPoint y: 167, endPoint x: 347, endPoint y: 178, distance: 69.0
click at [279, 154] on link "[PHONE_NUMBER]" at bounding box center [271, 149] width 62 height 10
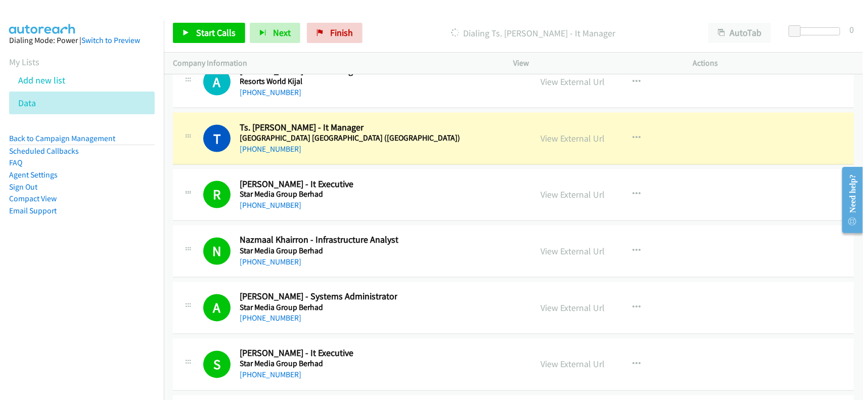
click at [337, 155] on div "[PHONE_NUMBER]" at bounding box center [350, 149] width 220 height 12
click at [561, 144] on link "View External Url" at bounding box center [573, 138] width 64 height 12
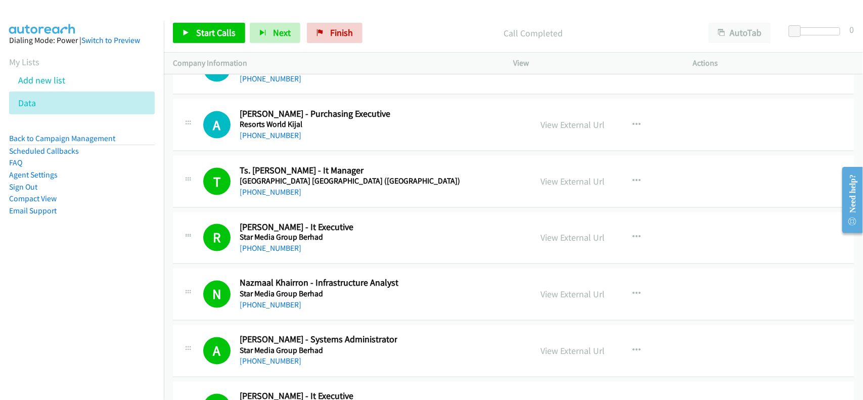
scroll to position [12759, 0]
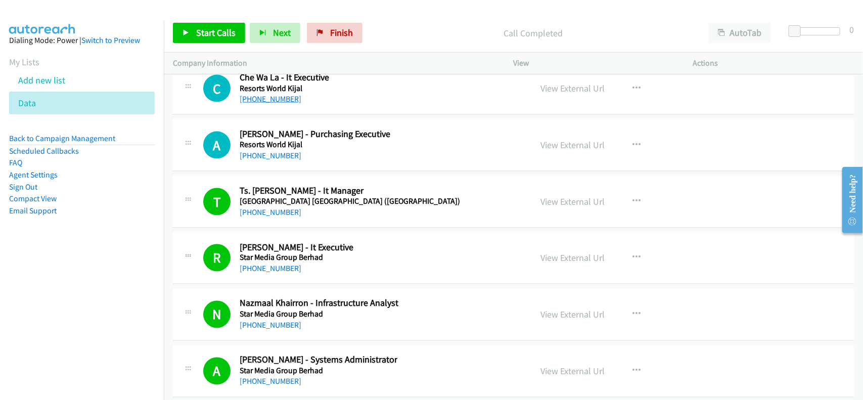
click at [266, 104] on link "[PHONE_NUMBER]" at bounding box center [271, 99] width 62 height 10
drag, startPoint x: 127, startPoint y: 228, endPoint x: 139, endPoint y: 221, distance: 14.0
click at [127, 228] on aside "Dialing Mode: Power | Switch to Preview My Lists Add new list Data Back to Camp…" at bounding box center [82, 142] width 164 height 242
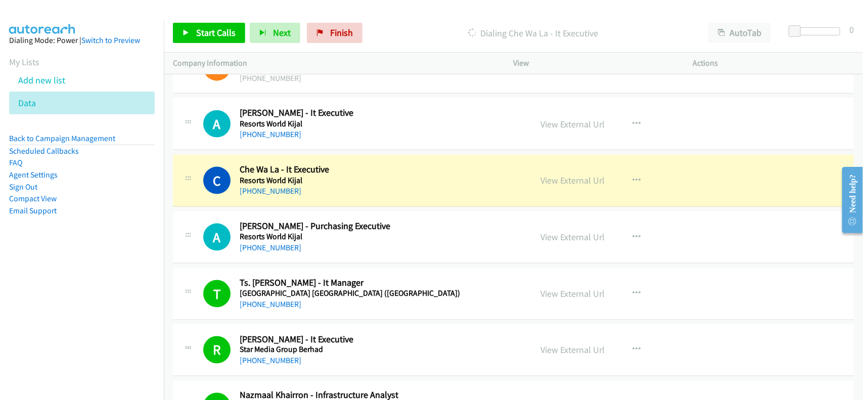
scroll to position [12632, 0]
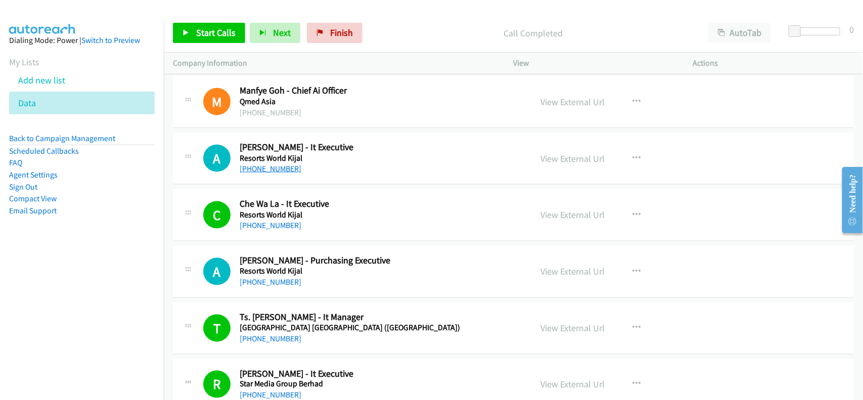
drag, startPoint x: 276, startPoint y: 193, endPoint x: 281, endPoint y: 190, distance: 5.4
click at [276, 173] on link "[PHONE_NUMBER]" at bounding box center [271, 169] width 62 height 10
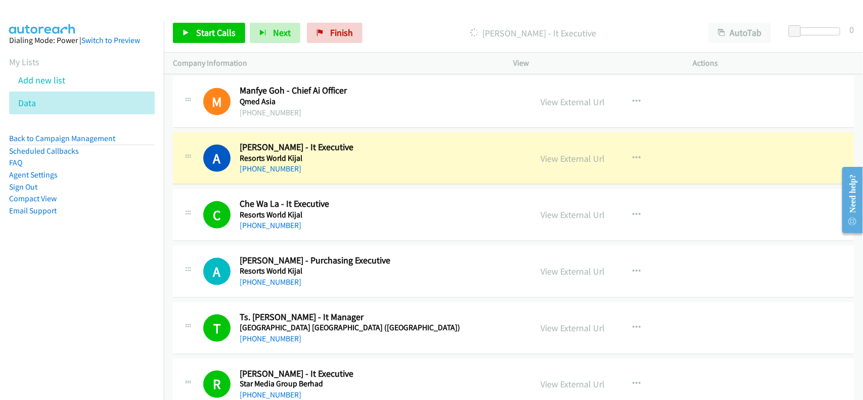
scroll to position [12506, 0]
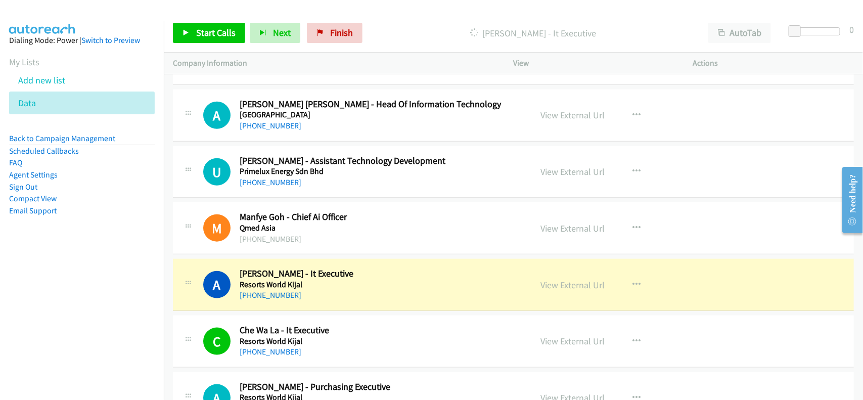
click at [336, 198] on div "U Callback Scheduled [PERSON_NAME] - Assistant Technology Development Primelux …" at bounding box center [513, 172] width 681 height 52
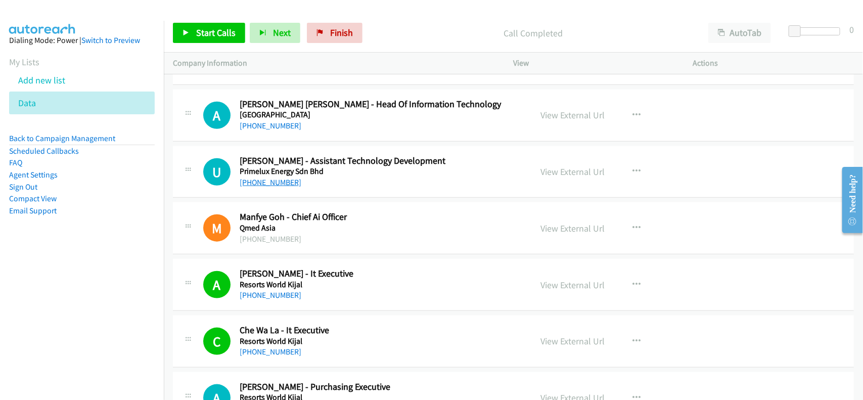
click at [269, 187] on link "[PHONE_NUMBER]" at bounding box center [271, 182] width 62 height 10
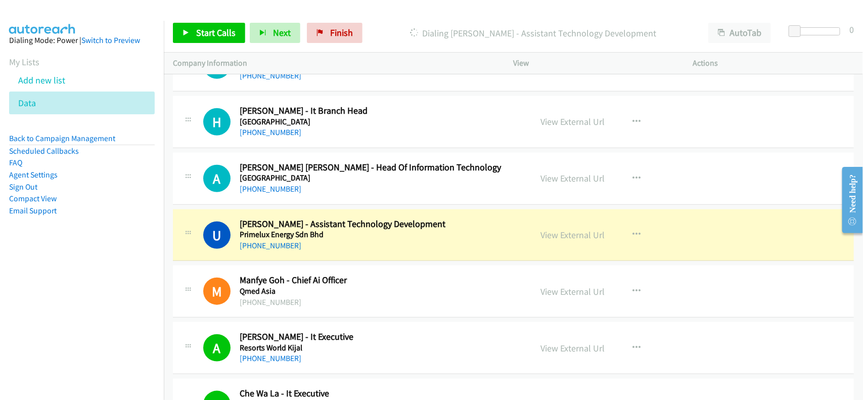
scroll to position [12380, 0]
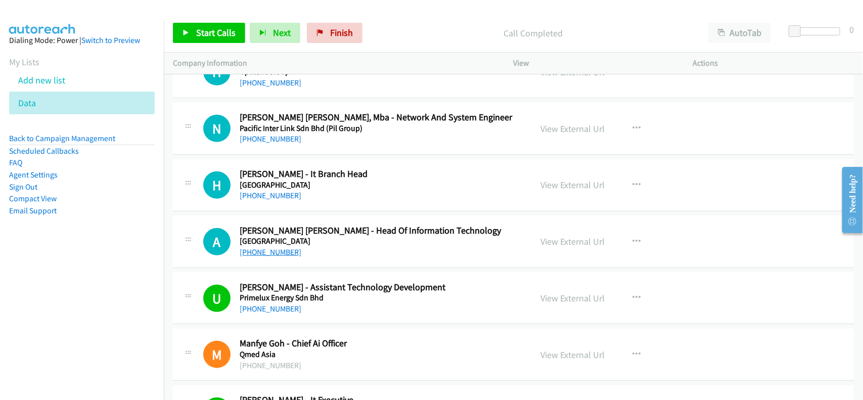
click at [286, 257] on link "[PHONE_NUMBER]" at bounding box center [271, 252] width 62 height 10
drag, startPoint x: 250, startPoint y: 218, endPoint x: 336, endPoint y: 211, distance: 86.1
click at [250, 200] on link "[PHONE_NUMBER]" at bounding box center [271, 195] width 62 height 10
drag, startPoint x: 275, startPoint y: 103, endPoint x: 313, endPoint y: 109, distance: 38.4
click at [275, 87] on link "[PHONE_NUMBER]" at bounding box center [271, 83] width 62 height 10
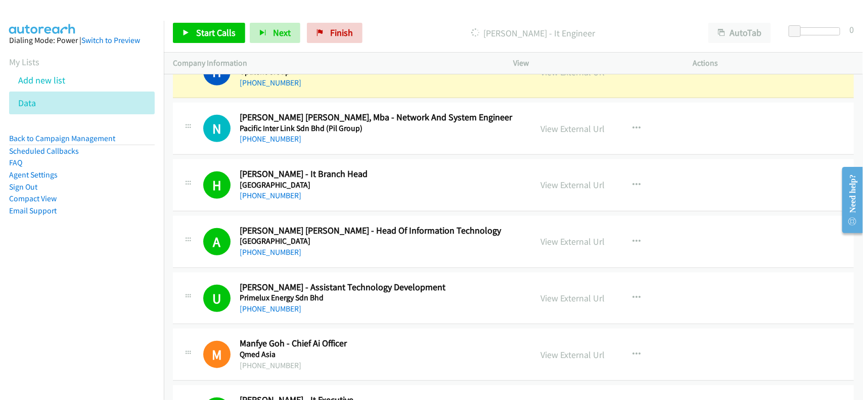
click at [317, 145] on div "[PHONE_NUMBER]" at bounding box center [381, 139] width 283 height 12
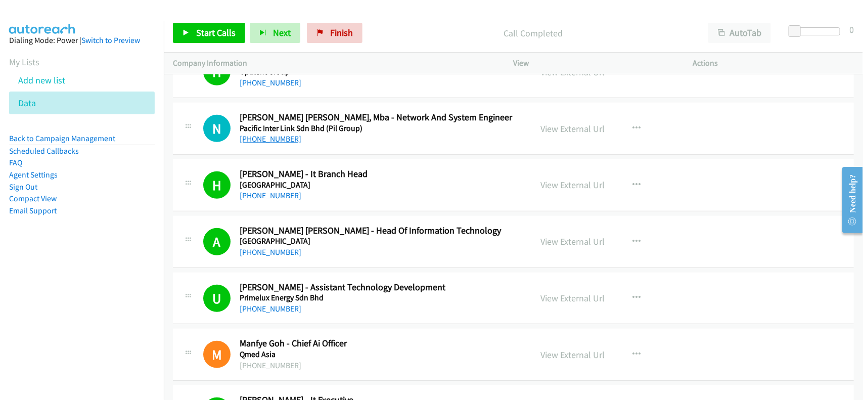
click at [267, 144] on link "[PHONE_NUMBER]" at bounding box center [271, 139] width 62 height 10
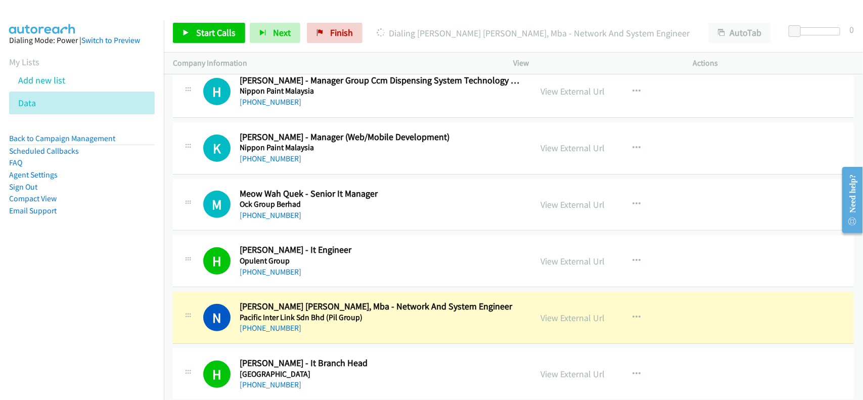
scroll to position [12190, 0]
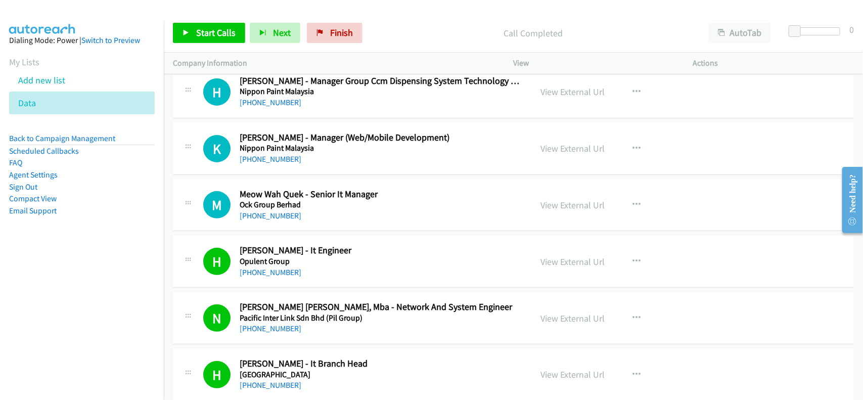
drag, startPoint x: 278, startPoint y: 234, endPoint x: 302, endPoint y: 232, distance: 23.8
click at [278, 220] on link "[PHONE_NUMBER]" at bounding box center [271, 216] width 62 height 10
drag, startPoint x: 276, startPoint y: 175, endPoint x: 403, endPoint y: 172, distance: 127.4
click at [276, 164] on link "[PHONE_NUMBER]" at bounding box center [271, 159] width 62 height 10
click at [344, 165] on div "[PHONE_NUMBER]" at bounding box center [381, 159] width 283 height 12
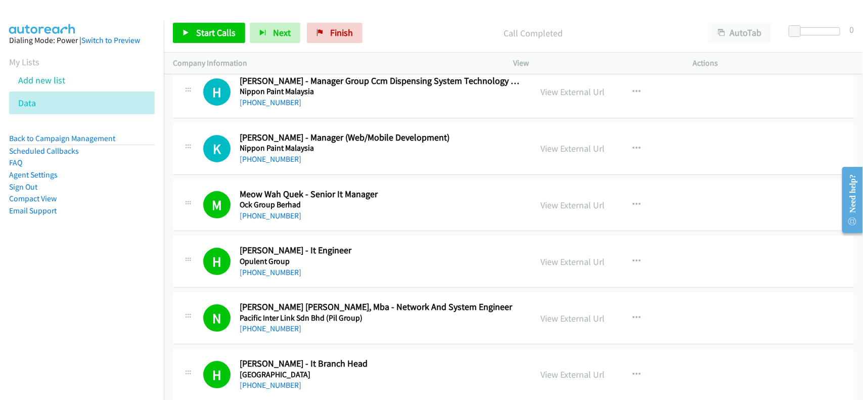
click at [284, 165] on div "[PHONE_NUMBER]" at bounding box center [381, 159] width 283 height 12
click at [284, 164] on link "[PHONE_NUMBER]" at bounding box center [271, 159] width 62 height 10
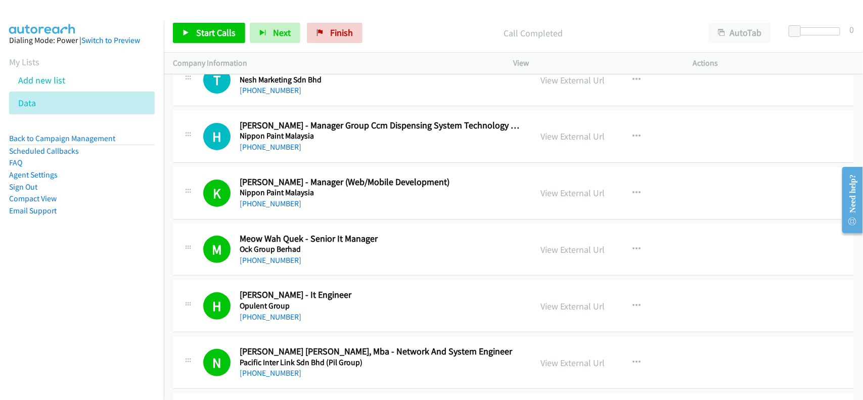
scroll to position [12127, 0]
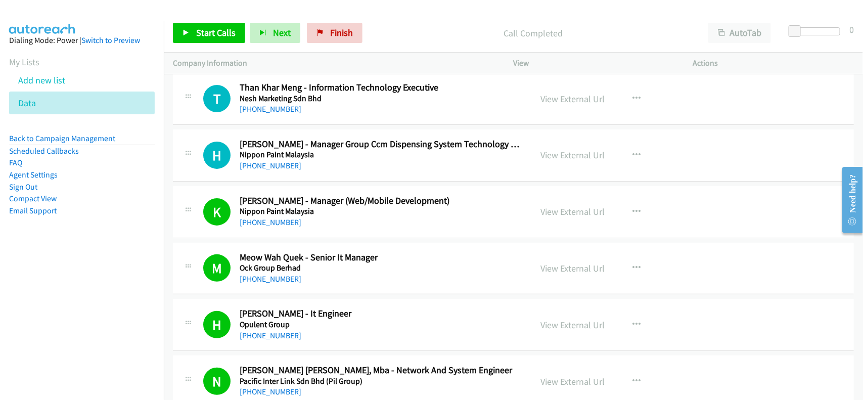
click at [354, 172] on div "[PHONE_NUMBER]" at bounding box center [381, 166] width 283 height 12
click at [283, 170] on link "[PHONE_NUMBER]" at bounding box center [271, 166] width 62 height 10
drag, startPoint x: 282, startPoint y: 131, endPoint x: 293, endPoint y: 132, distance: 11.2
click at [282, 114] on link "[PHONE_NUMBER]" at bounding box center [271, 109] width 62 height 10
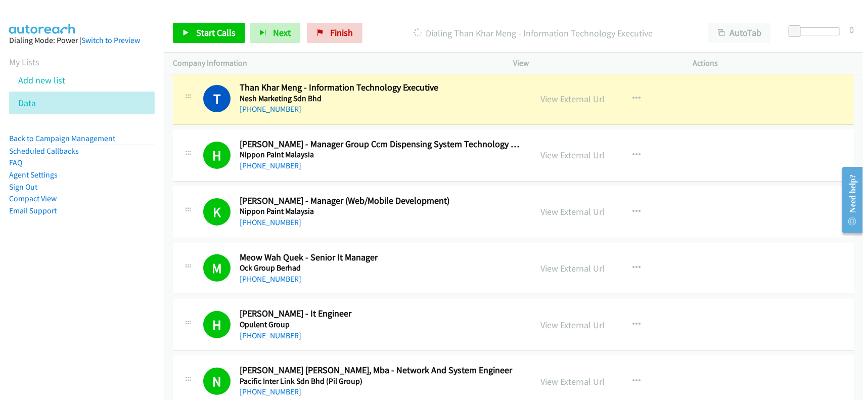
click at [352, 127] on td "T Callback Scheduled Than Khar Meng - Information Technology Executive Nesh Mar…" at bounding box center [513, 99] width 699 height 57
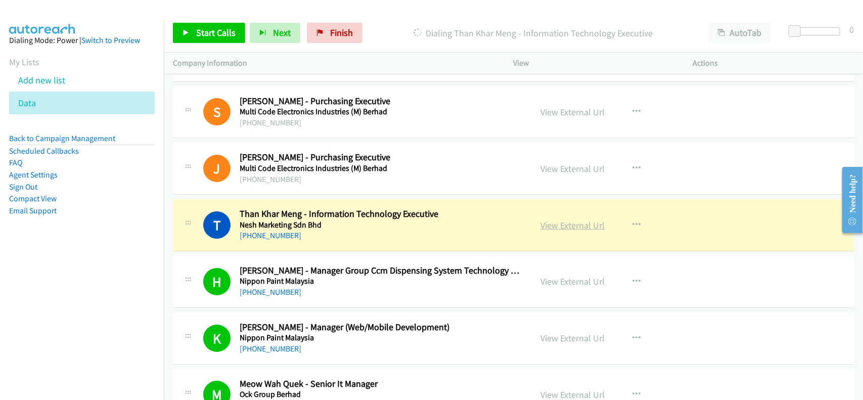
click at [582, 231] on link "View External Url" at bounding box center [573, 225] width 64 height 12
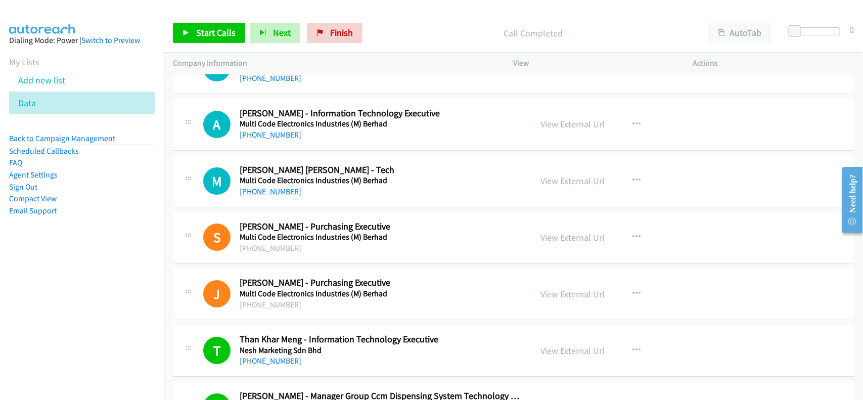
scroll to position [11874, 0]
click at [268, 197] on link "[PHONE_NUMBER]" at bounding box center [271, 192] width 62 height 10
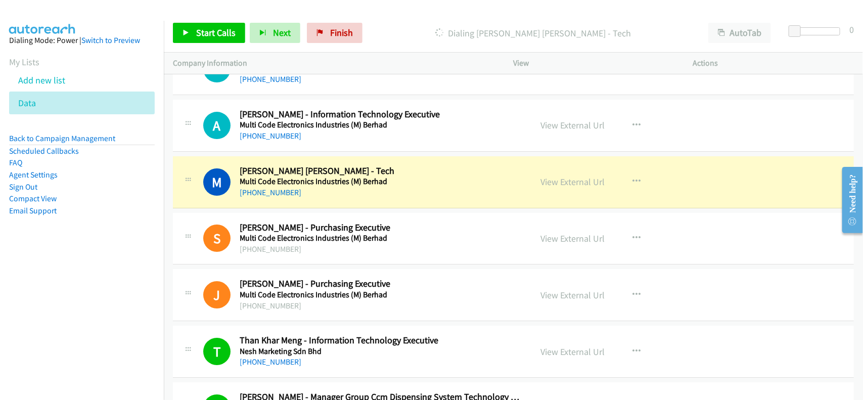
scroll to position [11811, 0]
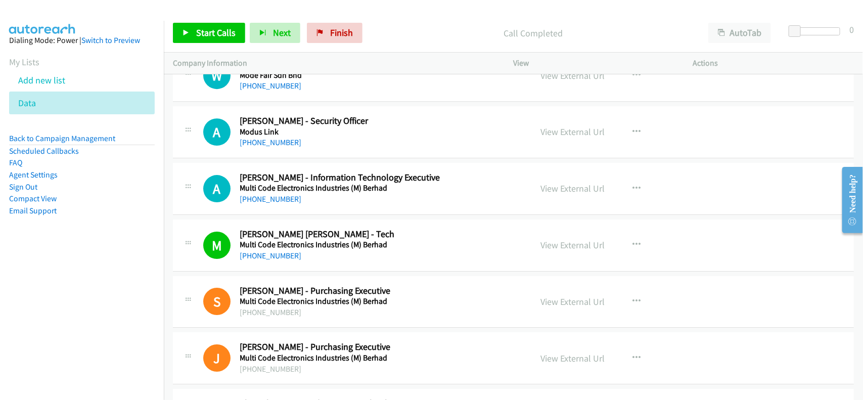
drag, startPoint x: 280, startPoint y: 215, endPoint x: 316, endPoint y: 225, distance: 37.3
click at [280, 204] on link "[PHONE_NUMBER]" at bounding box center [271, 199] width 62 height 10
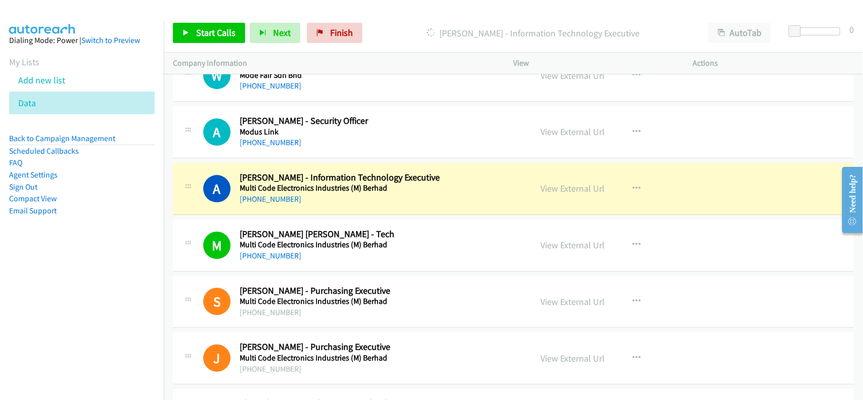
click at [319, 205] on div "[PHONE_NUMBER]" at bounding box center [381, 199] width 283 height 12
click at [576, 194] on link "View External Url" at bounding box center [573, 188] width 64 height 12
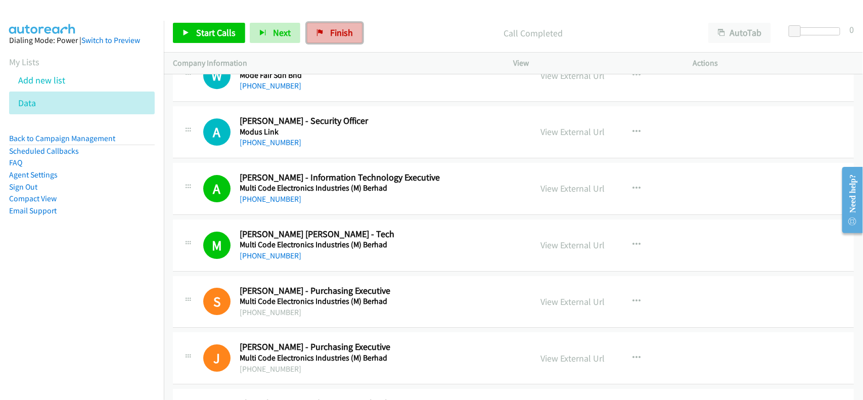
click at [332, 33] on span "Finish" at bounding box center [341, 33] width 23 height 12
